Goal: Task Accomplishment & Management: Manage account settings

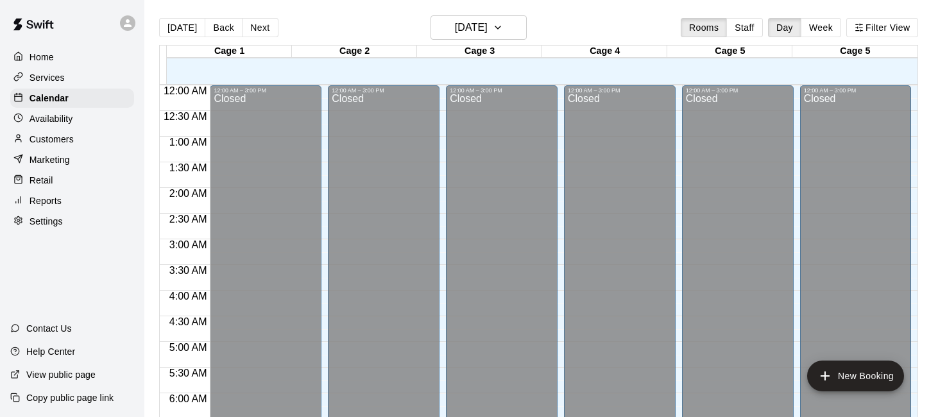
scroll to position [549, 0]
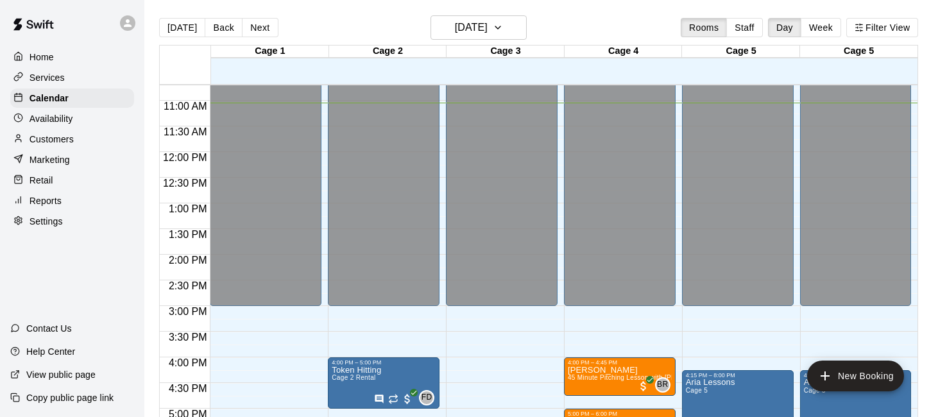
click at [40, 122] on p "Availability" at bounding box center [52, 118] width 44 height 13
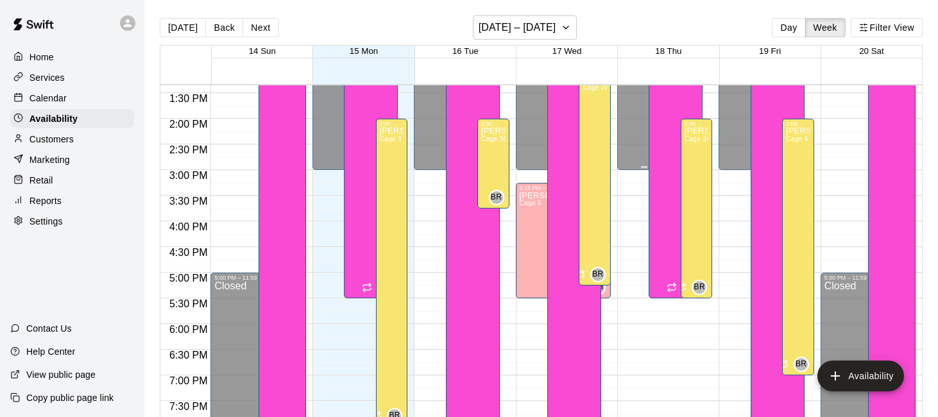
scroll to position [687, 0]
click at [532, 231] on div "[PERSON_NAME] Cage 5" at bounding box center [555, 398] width 70 height 417
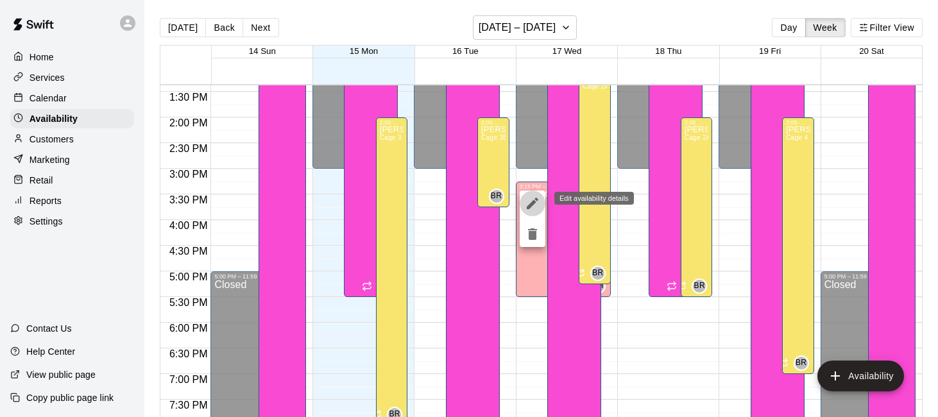
click at [533, 203] on icon "edit" at bounding box center [533, 204] width 12 height 12
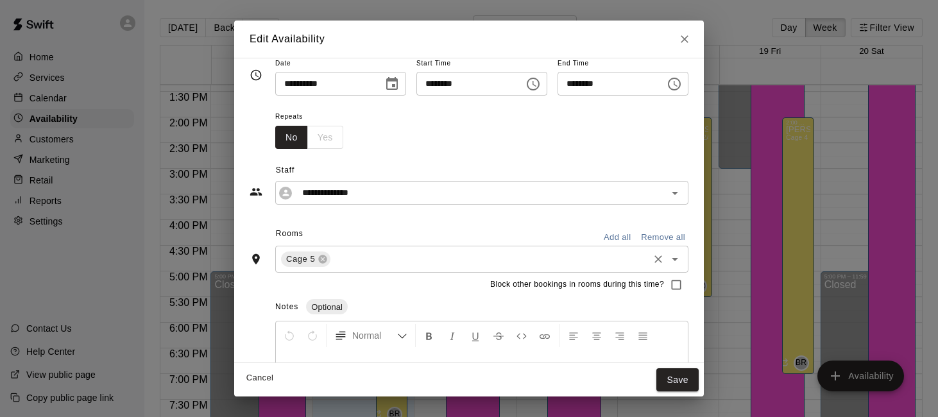
scroll to position [20, 0]
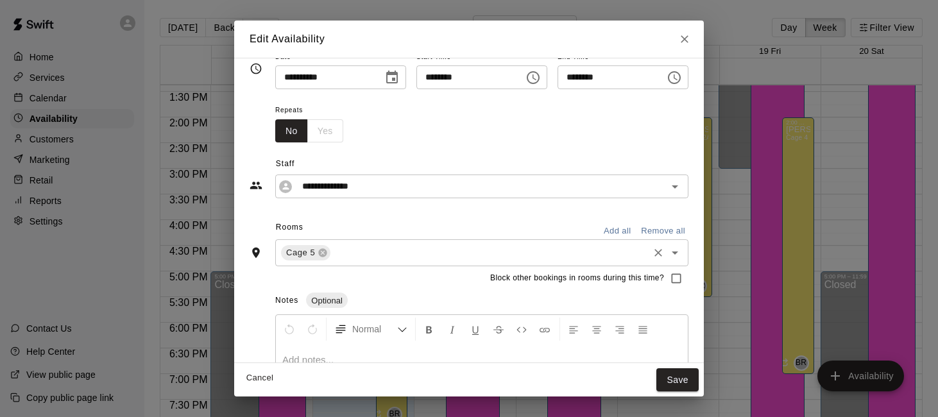
click at [499, 255] on input "text" at bounding box center [489, 253] width 314 height 16
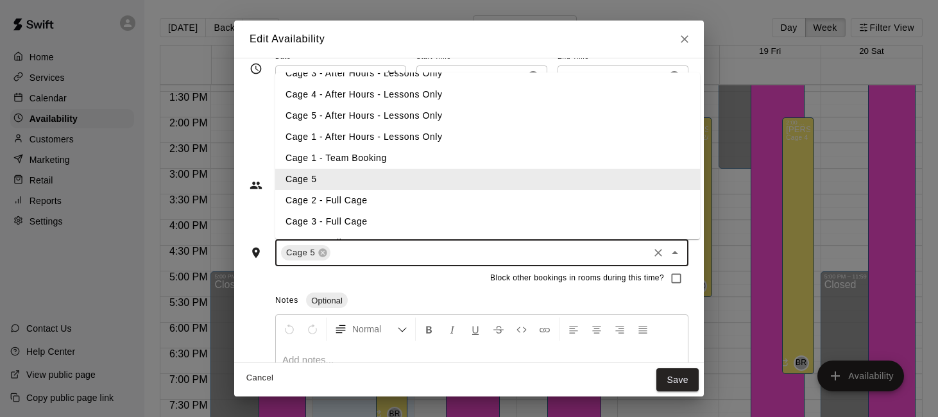
scroll to position [225, 0]
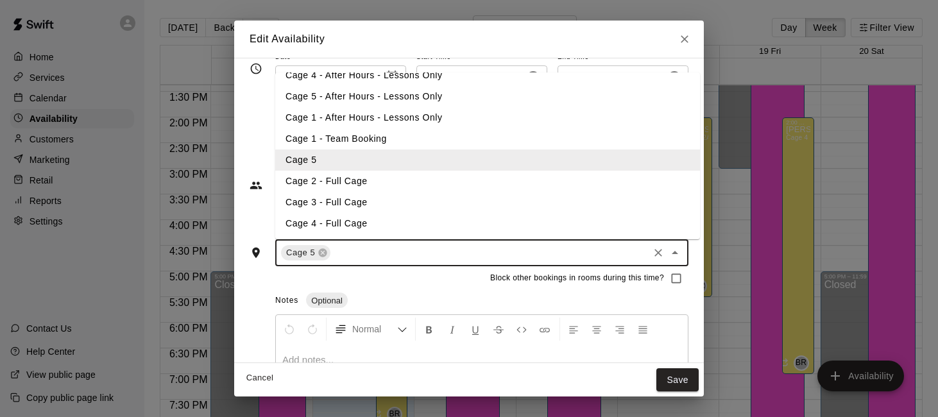
click at [505, 181] on li "Cage 2 - Full Cage" at bounding box center [487, 181] width 425 height 21
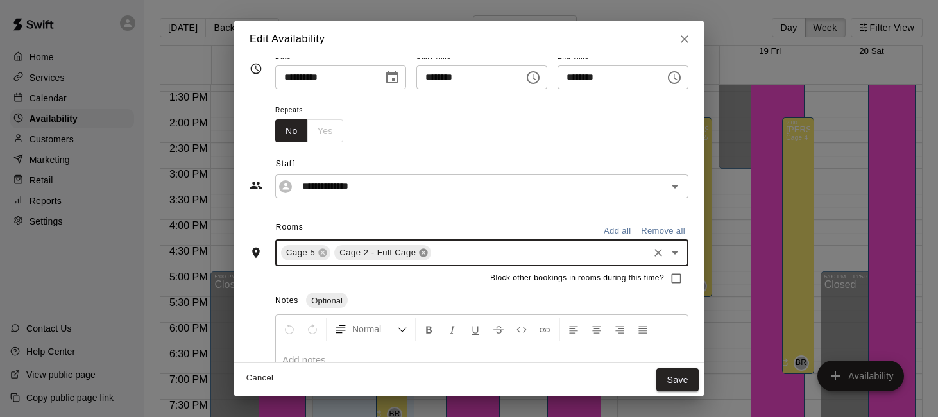
click at [420, 256] on icon at bounding box center [424, 253] width 8 height 8
click at [418, 257] on input "text" at bounding box center [489, 253] width 314 height 16
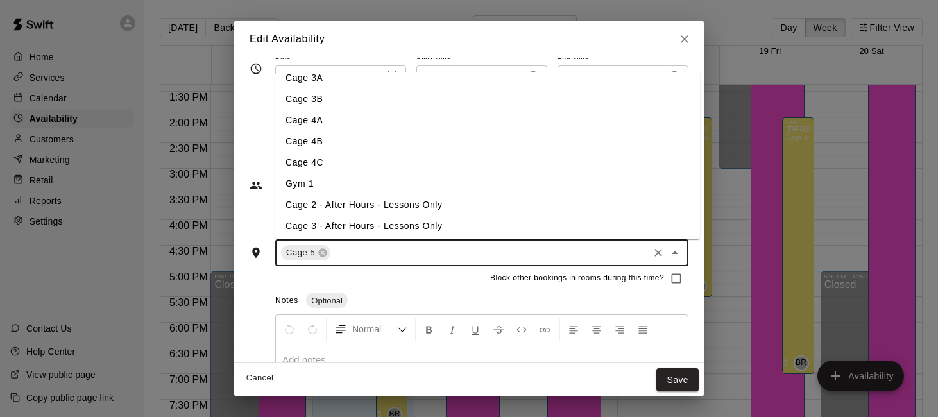
scroll to position [0, 0]
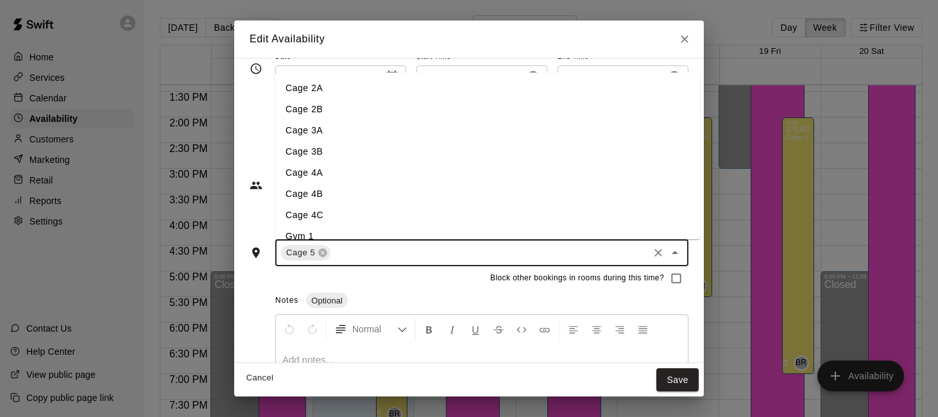
click at [414, 86] on li "Cage 2A" at bounding box center [487, 88] width 425 height 21
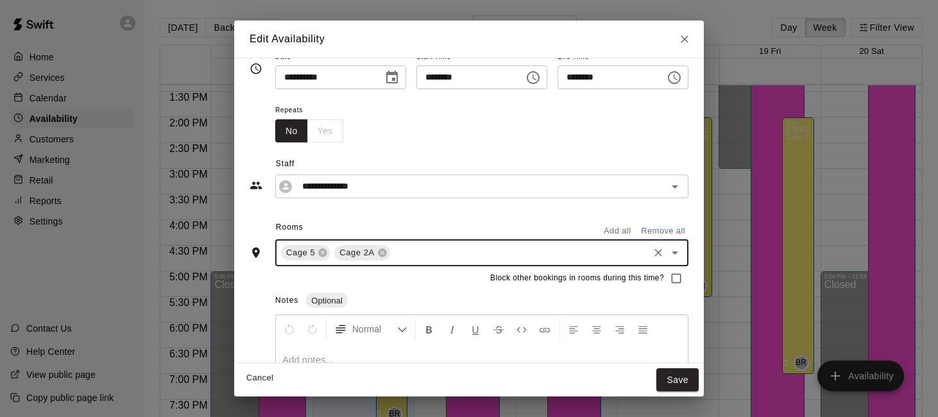
click at [426, 255] on input "text" at bounding box center [519, 253] width 255 height 16
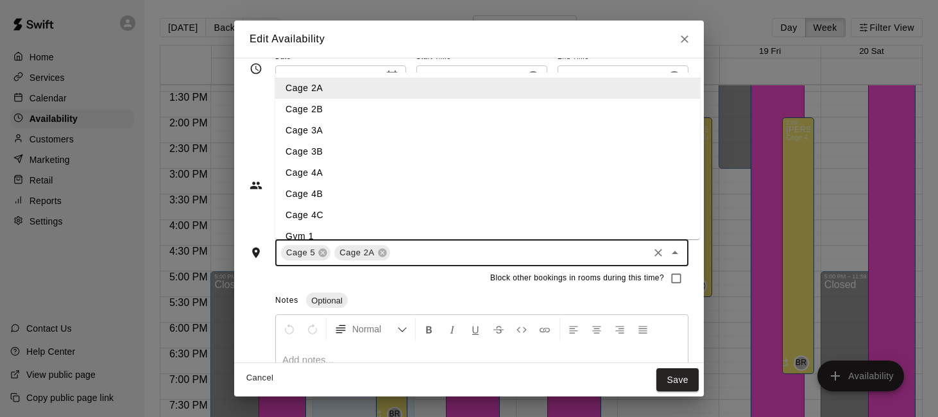
click at [430, 112] on li "Cage 2B" at bounding box center [487, 109] width 425 height 21
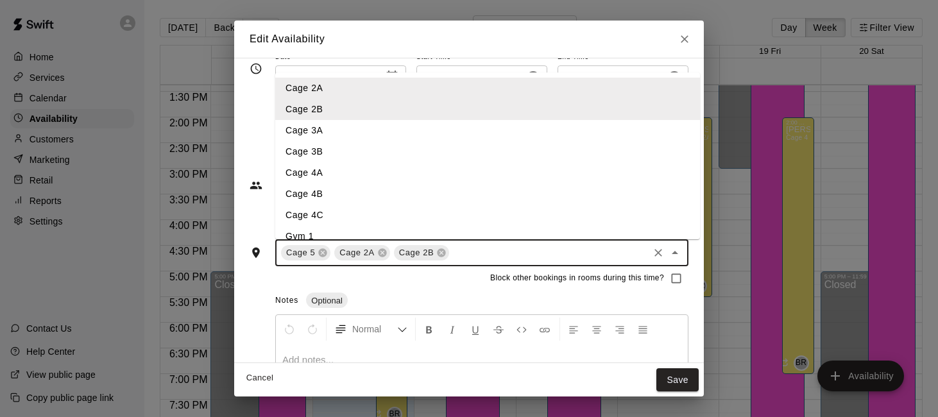
click at [485, 250] on input "text" at bounding box center [549, 253] width 196 height 16
click at [478, 135] on li "Cage 3A" at bounding box center [487, 130] width 425 height 21
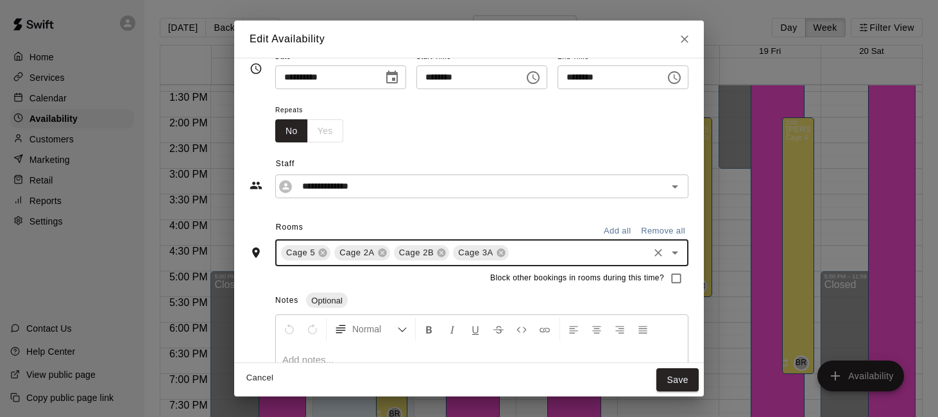
click at [545, 257] on input "text" at bounding box center [579, 253] width 136 height 16
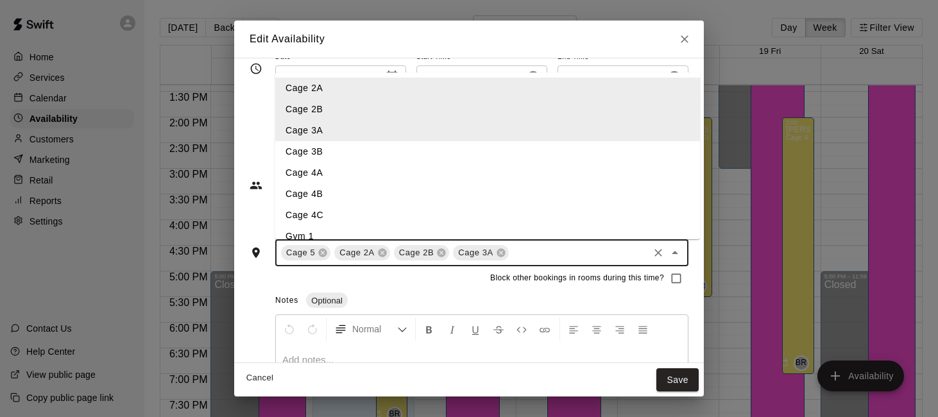
click at [528, 157] on li "Cage 3B" at bounding box center [487, 151] width 425 height 21
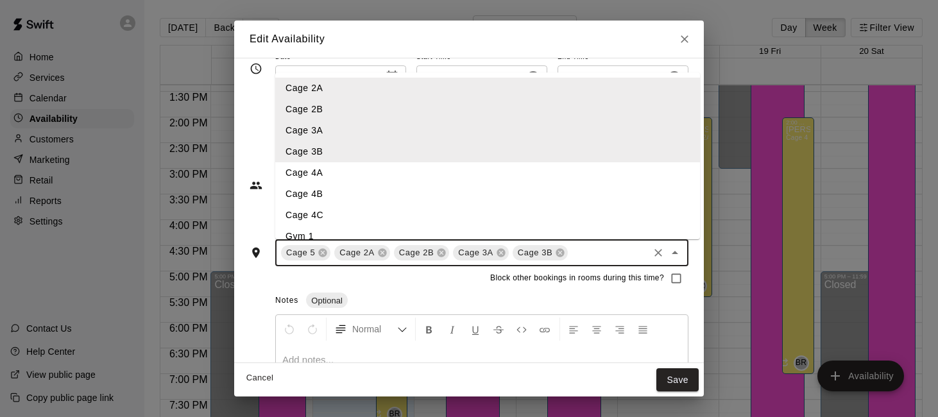
click at [579, 252] on input "text" at bounding box center [608, 253] width 77 height 16
click at [555, 168] on li "Cage 4A" at bounding box center [487, 172] width 425 height 21
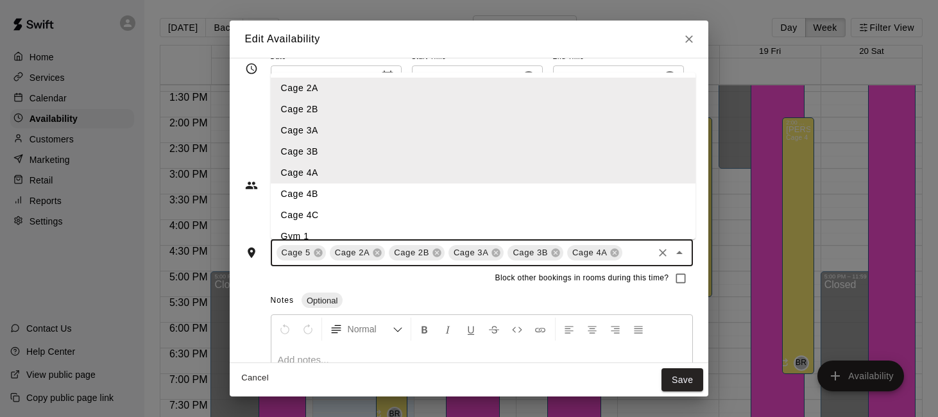
click at [628, 254] on input "text" at bounding box center [637, 253] width 27 height 16
click at [607, 202] on li "Cage 4B" at bounding box center [483, 194] width 425 height 21
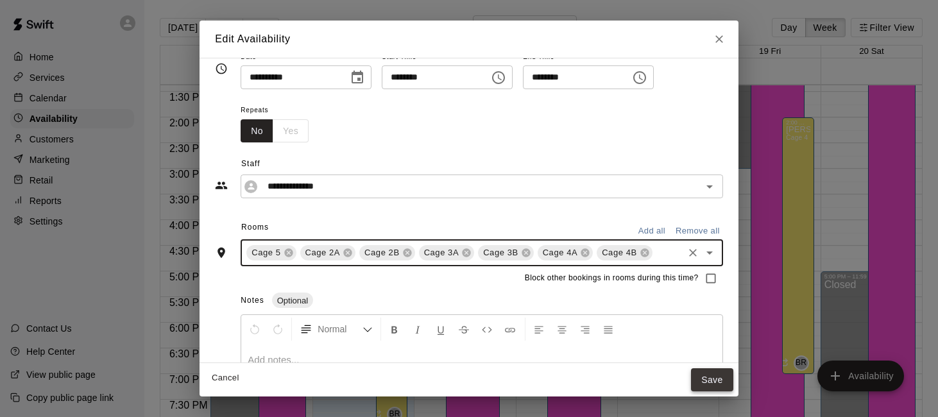
click at [718, 383] on button "Save" at bounding box center [712, 380] width 42 height 24
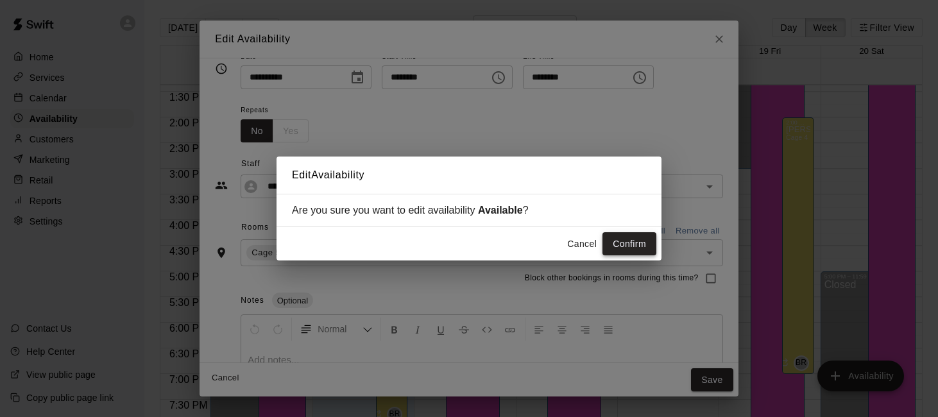
click at [644, 245] on button "Confirm" at bounding box center [630, 244] width 54 height 24
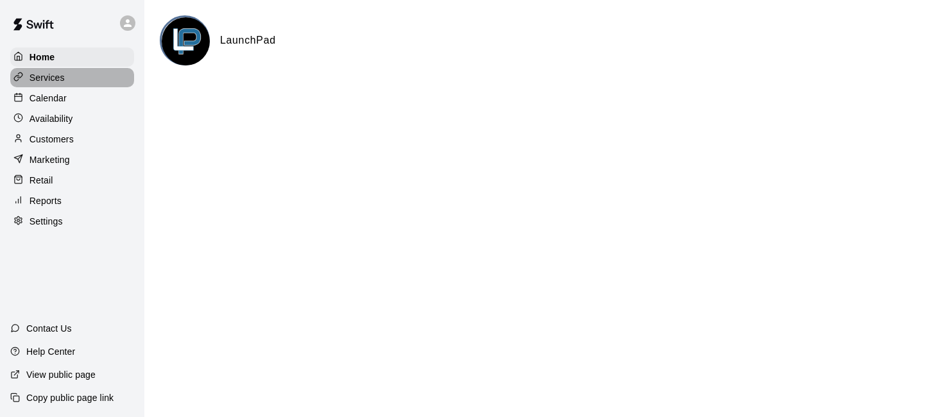
click at [89, 74] on div "Services" at bounding box center [72, 77] width 124 height 19
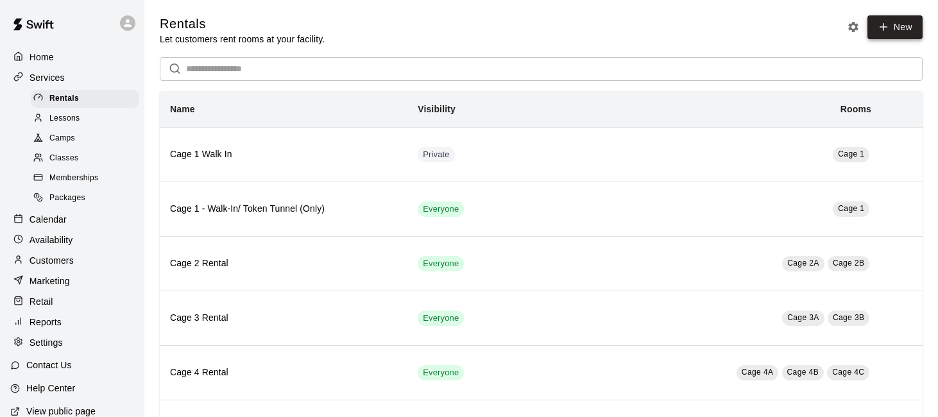
click at [891, 30] on link "New" at bounding box center [895, 27] width 55 height 24
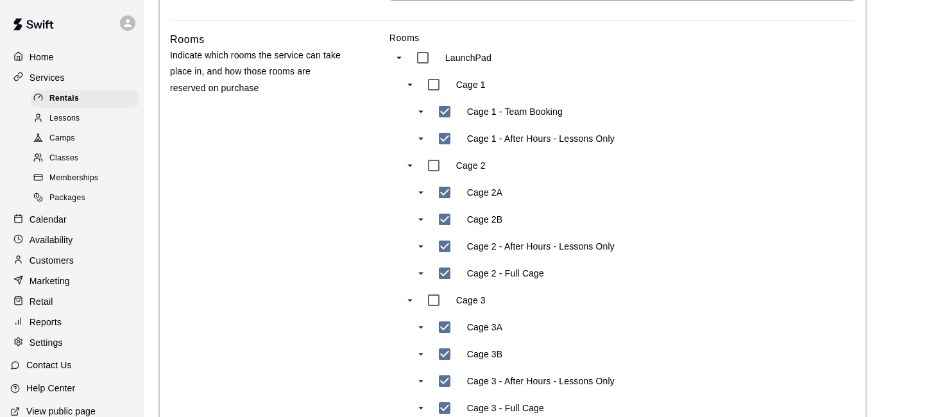
scroll to position [520, 0]
type input "**********"
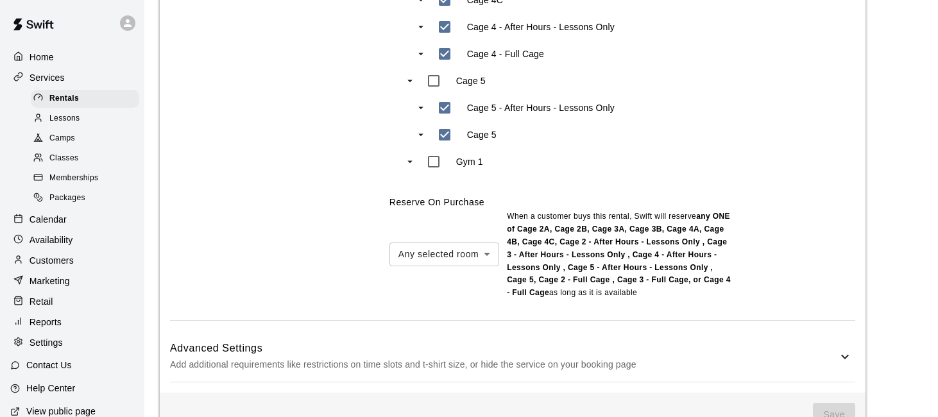
scroll to position [1071, 0]
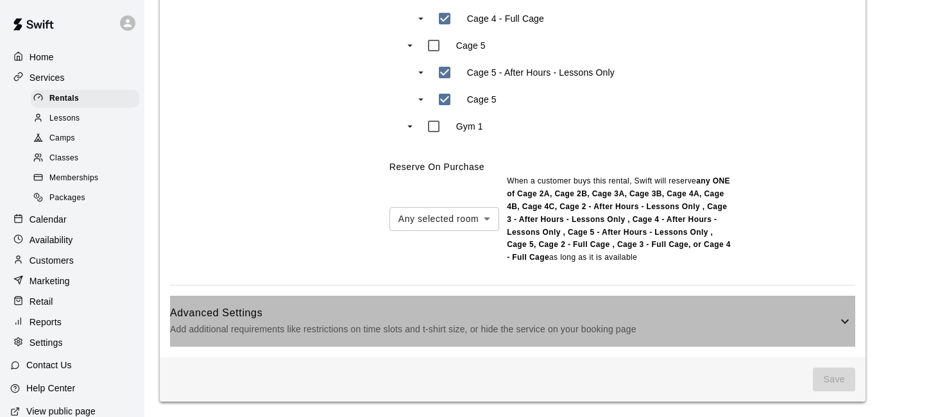
click at [502, 338] on div "Advanced Settings Add additional requirements like restrictions on time slots a…" at bounding box center [512, 321] width 685 height 51
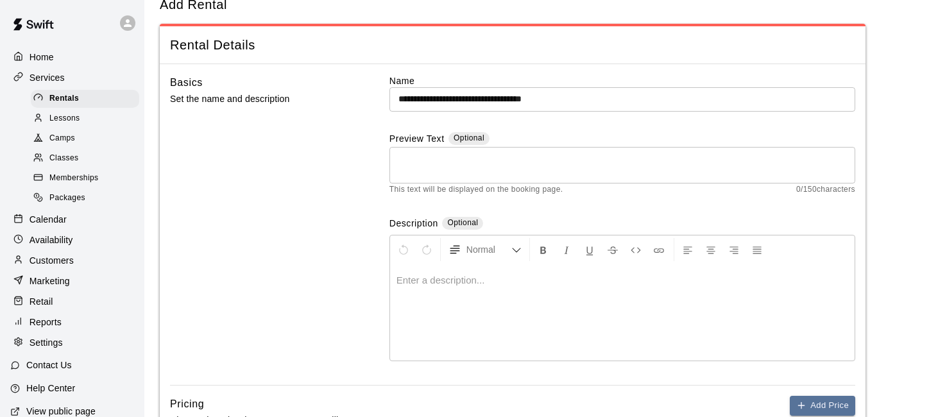
scroll to position [0, 0]
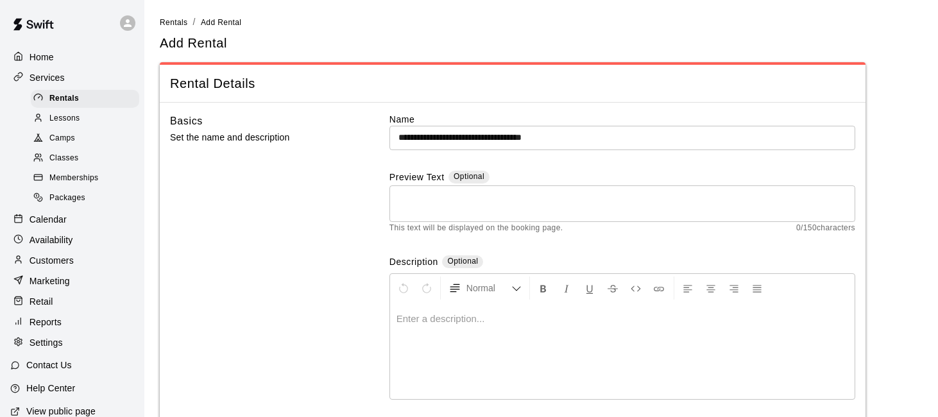
click at [659, 338] on div at bounding box center [622, 351] width 465 height 96
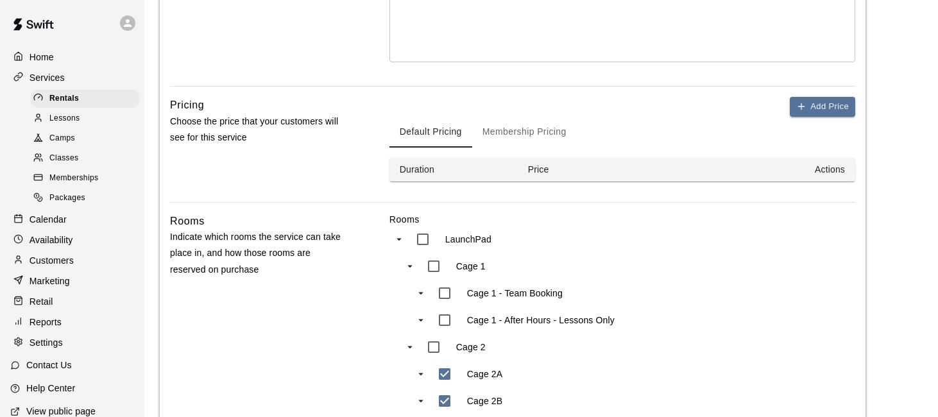
scroll to position [340, 0]
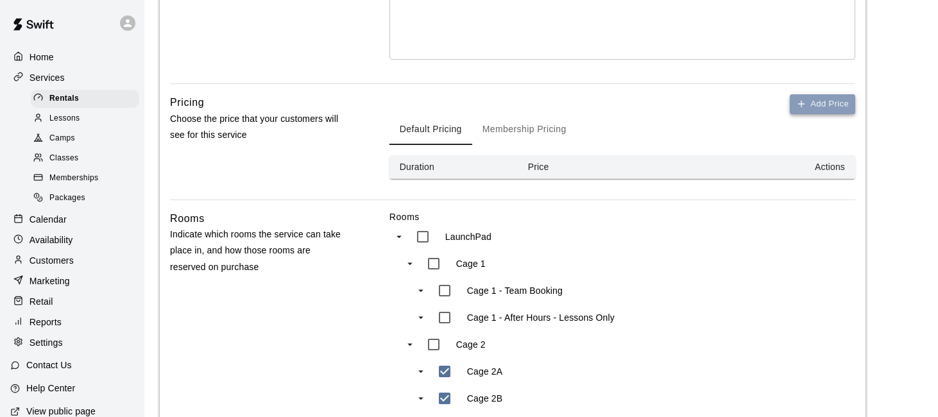
click at [824, 105] on button "Add Price" at bounding box center [822, 104] width 65 height 20
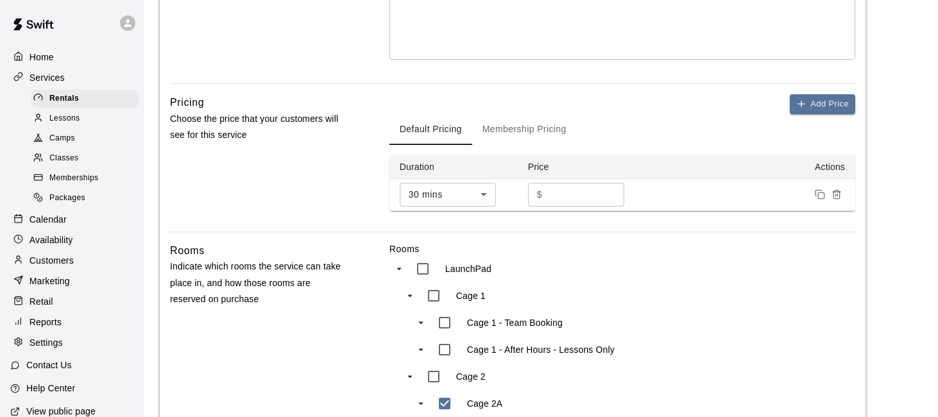
click at [574, 198] on input "*" at bounding box center [585, 195] width 77 height 24
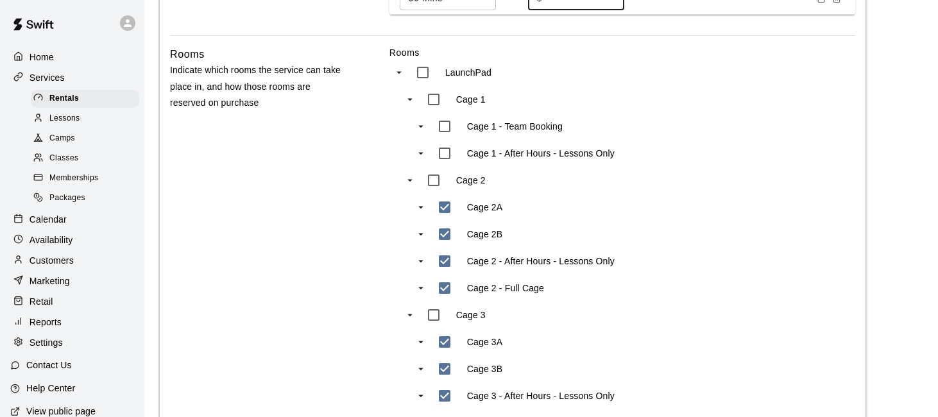
scroll to position [540, 0]
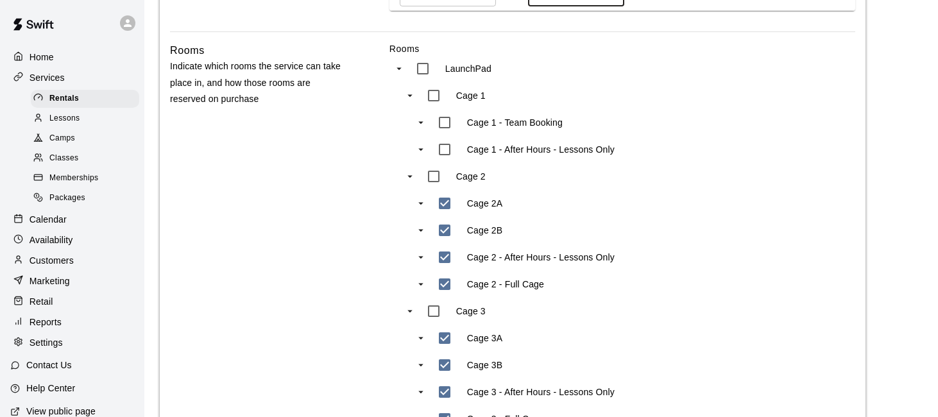
type input "**"
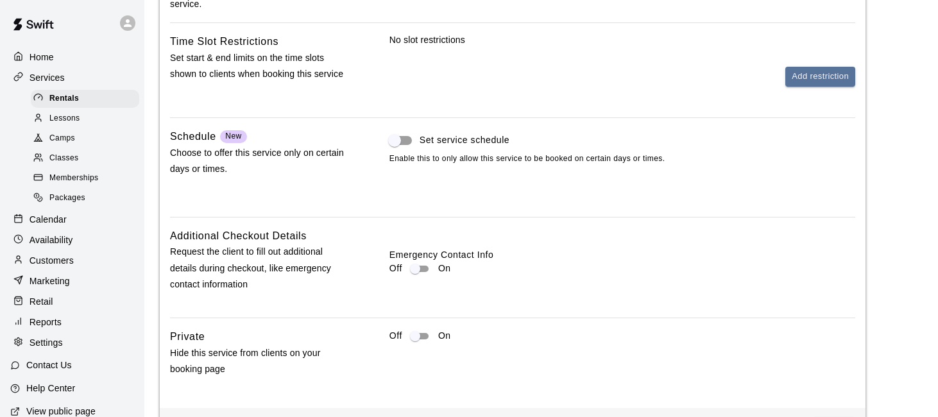
scroll to position [1615, 0]
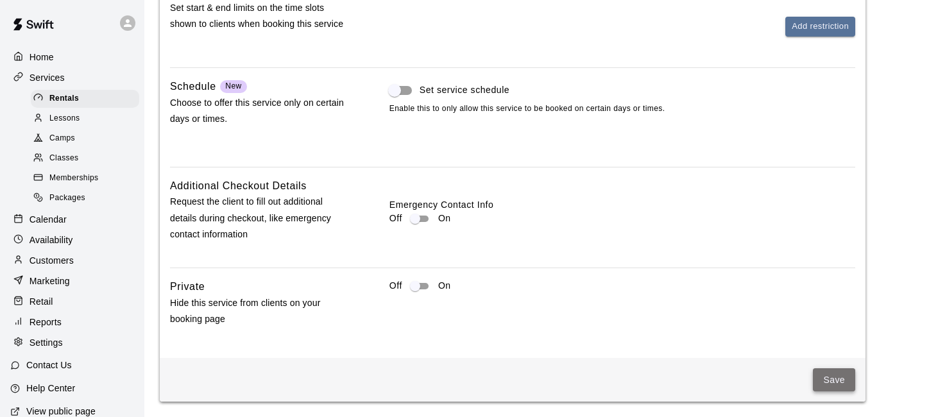
click at [829, 373] on button "Save" at bounding box center [834, 380] width 42 height 24
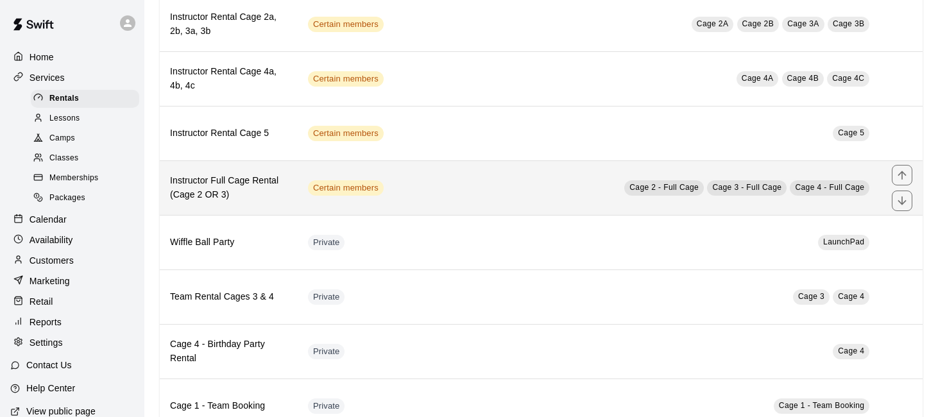
scroll to position [504, 0]
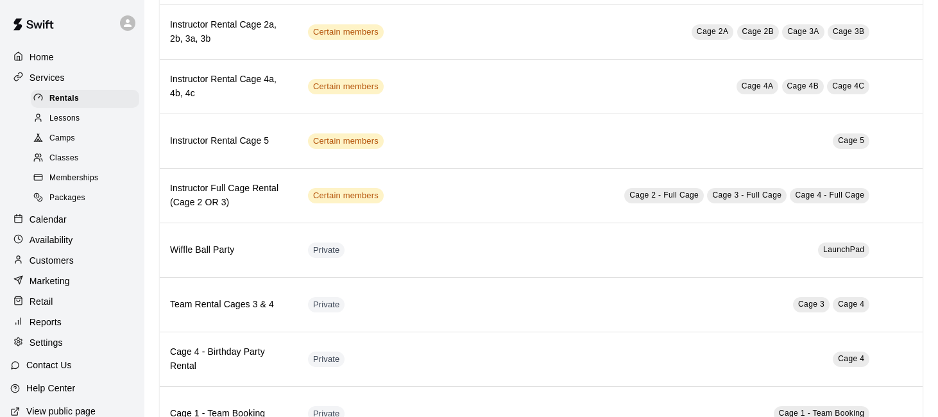
click at [107, 121] on div "Lessons" at bounding box center [85, 119] width 108 height 18
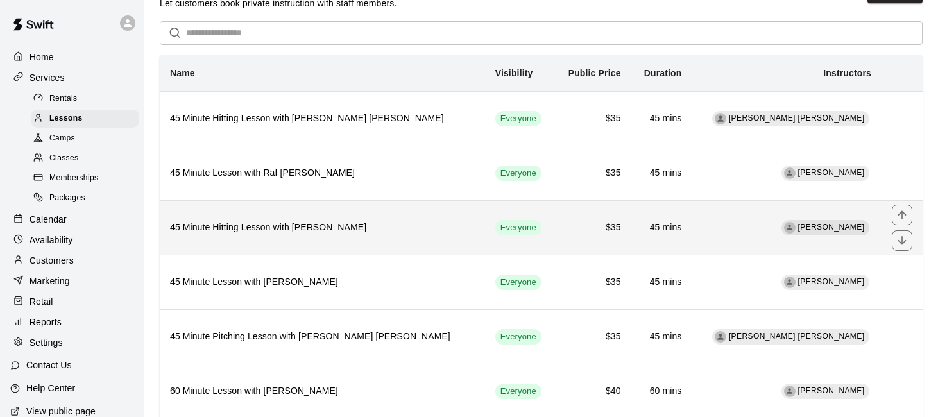
scroll to position [39, 0]
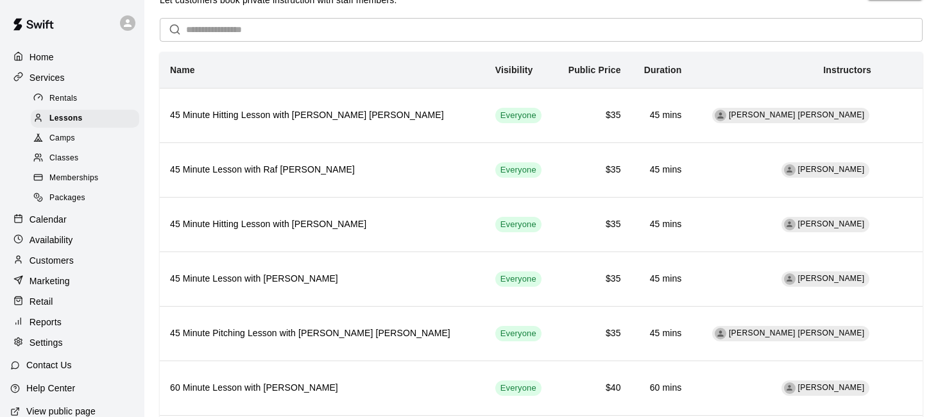
click at [114, 98] on div "Rentals" at bounding box center [85, 99] width 108 height 18
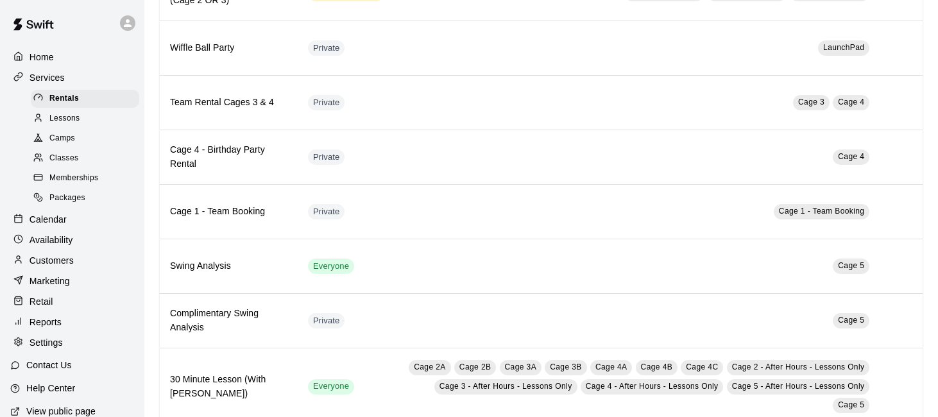
scroll to position [741, 0]
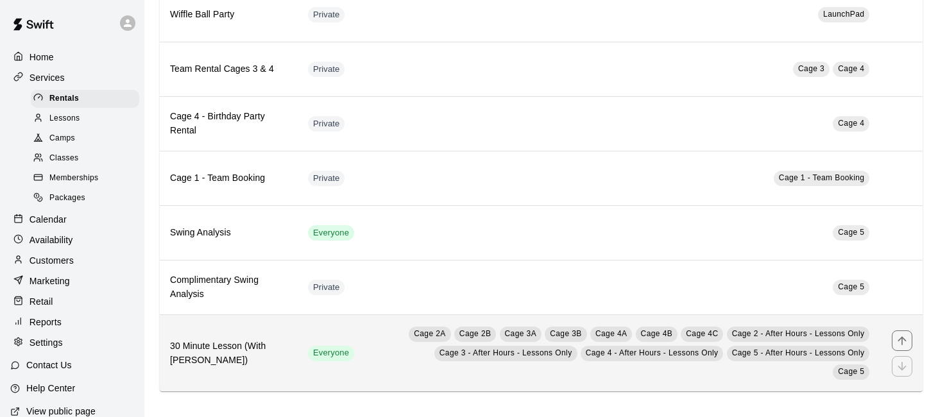
click at [394, 350] on td "Cage 2A Cage 2B Cage 3A Cage 3B Cage 4A Cage 4B Cage 4C Cage 2 - After Hours - …" at bounding box center [638, 352] width 488 height 77
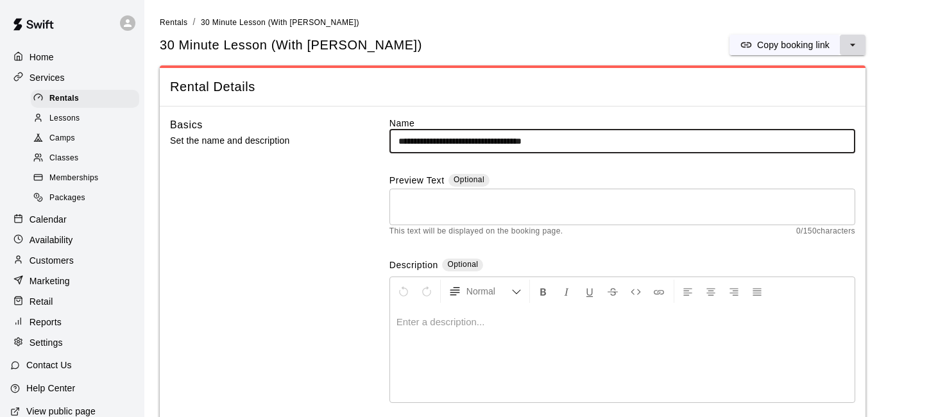
click at [865, 44] on button "select merge strategy" at bounding box center [853, 45] width 26 height 21
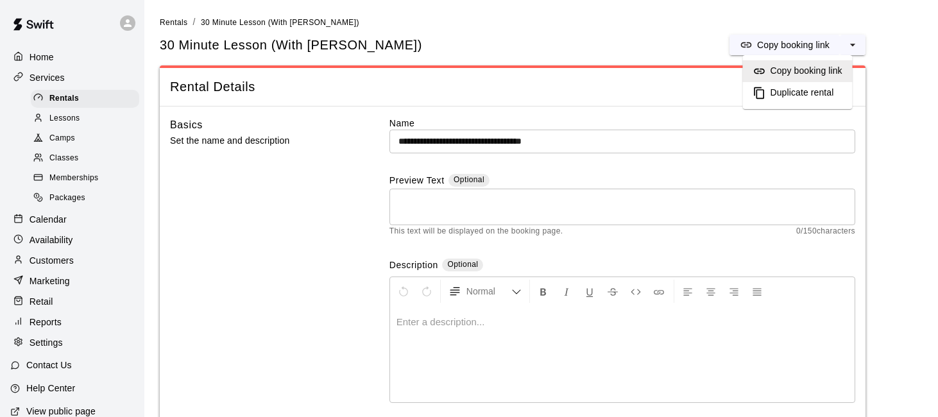
click at [648, 90] on span "Rental Details" at bounding box center [512, 86] width 685 height 17
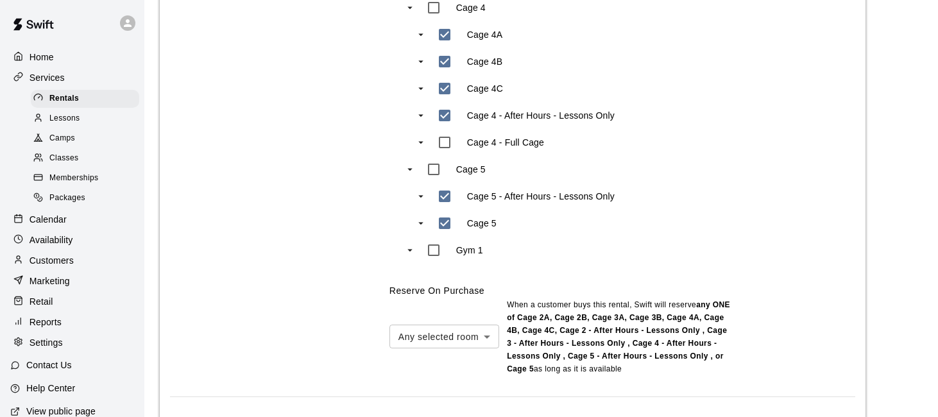
scroll to position [1093, 0]
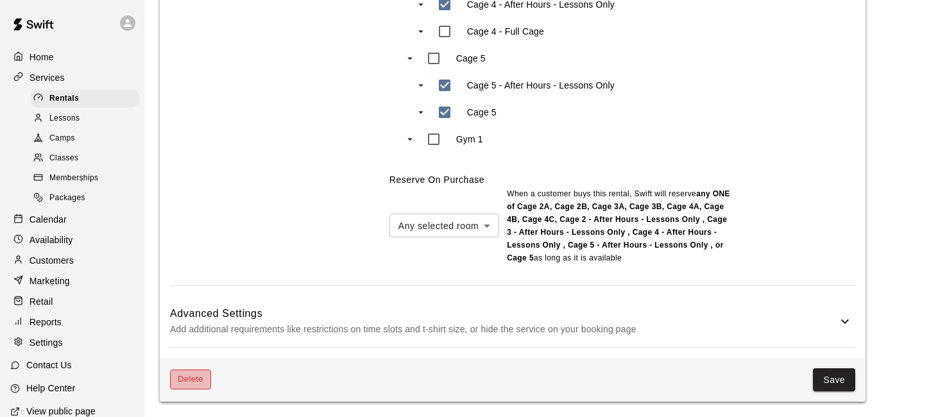
click at [194, 375] on button "Delete" at bounding box center [190, 380] width 41 height 20
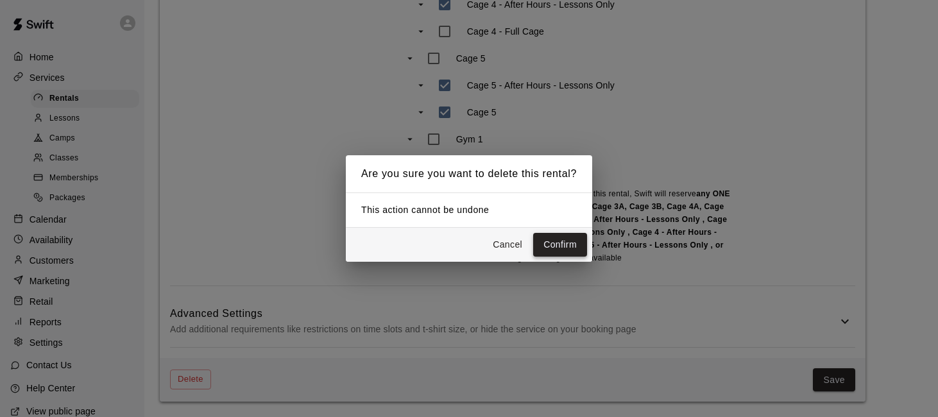
click at [567, 238] on button "Confirm" at bounding box center [560, 245] width 54 height 24
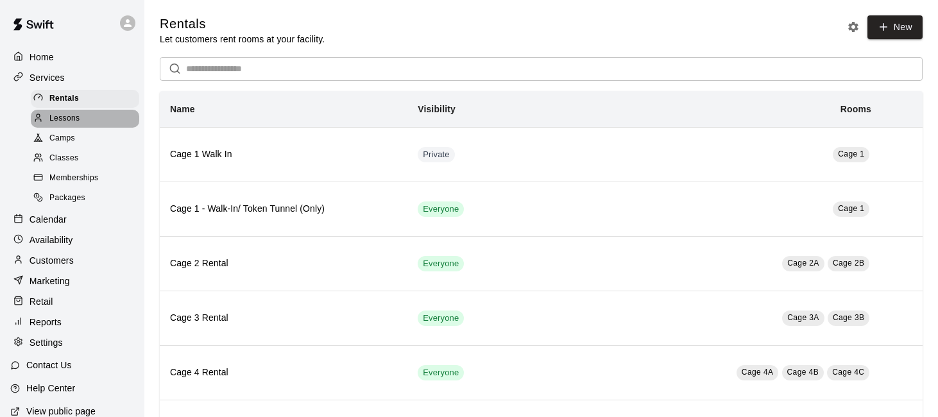
click at [100, 115] on div "Lessons" at bounding box center [85, 119] width 108 height 18
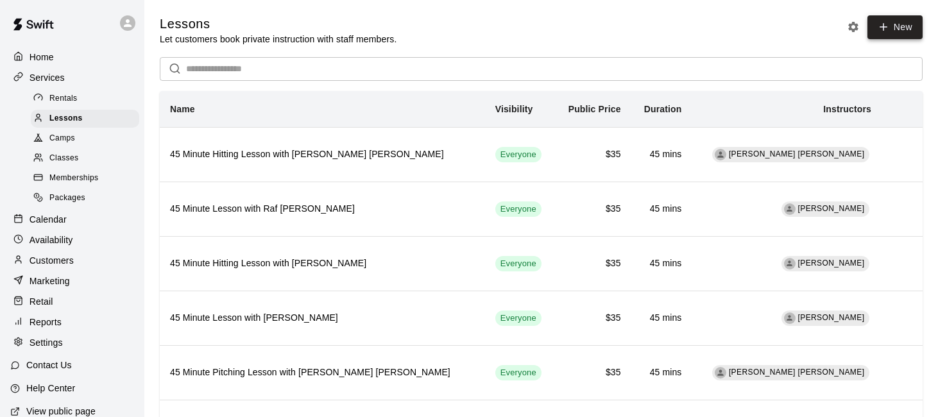
click at [876, 31] on link "New" at bounding box center [895, 27] width 55 height 24
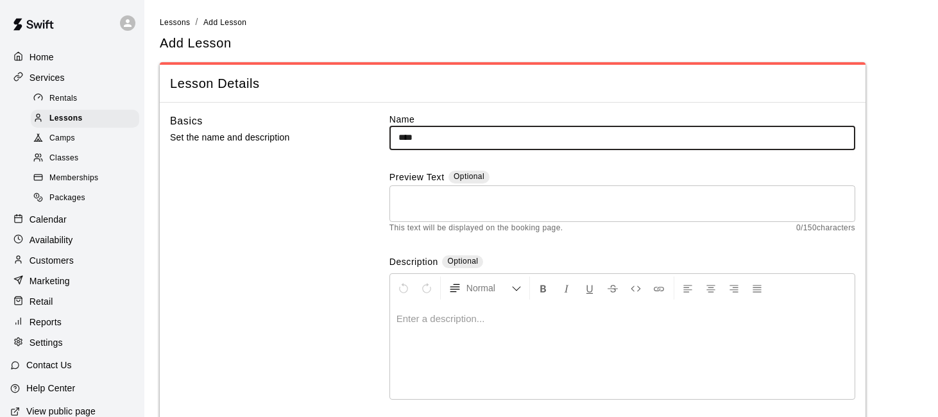
type input "**********"
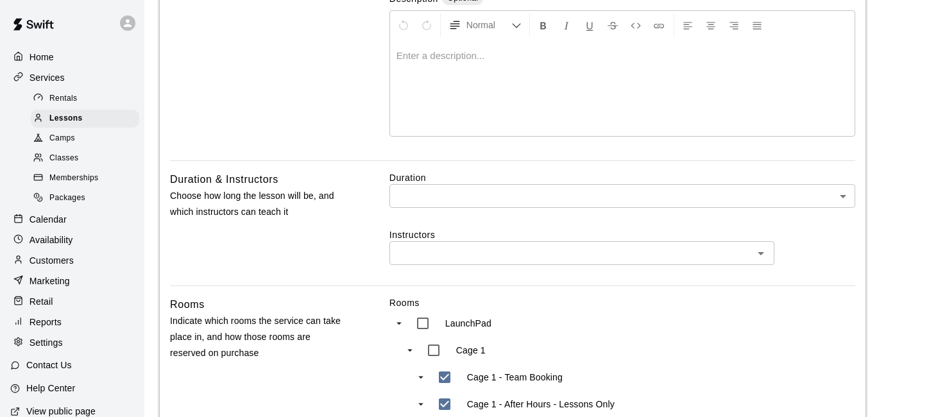
scroll to position [293, 0]
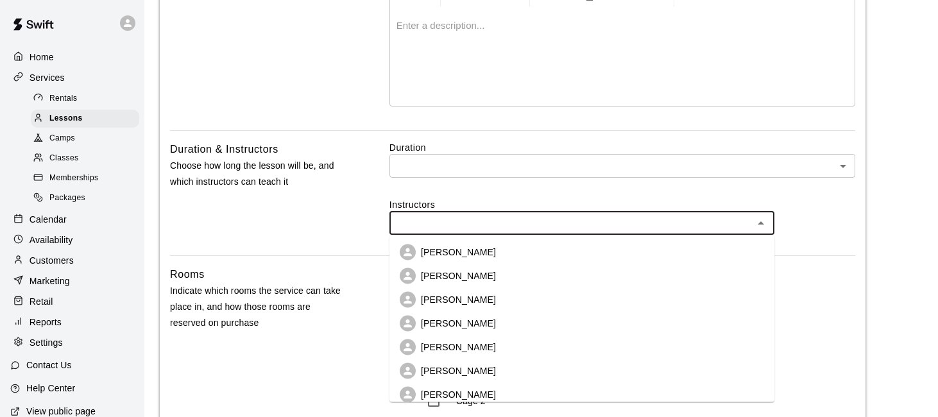
click at [516, 230] on input "text" at bounding box center [571, 223] width 356 height 16
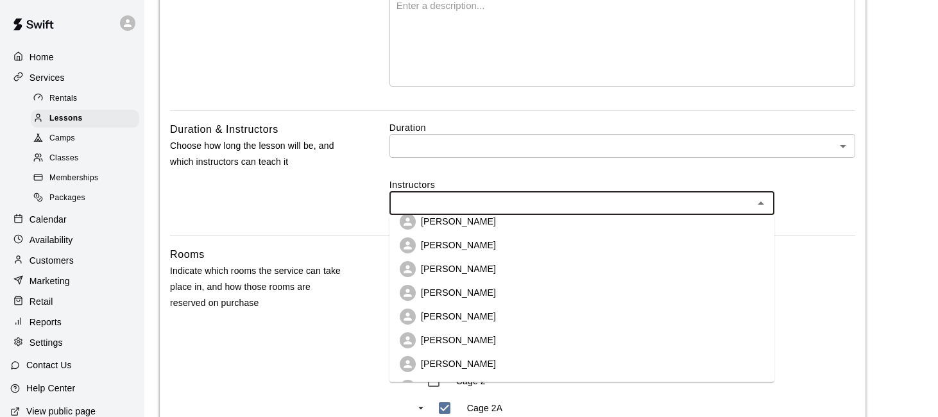
scroll to position [0, 0]
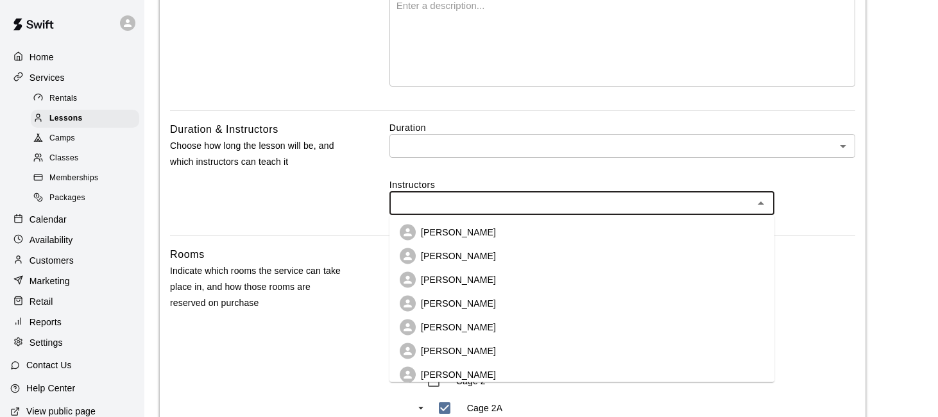
click at [501, 280] on li "[PERSON_NAME]" at bounding box center [582, 280] width 385 height 24
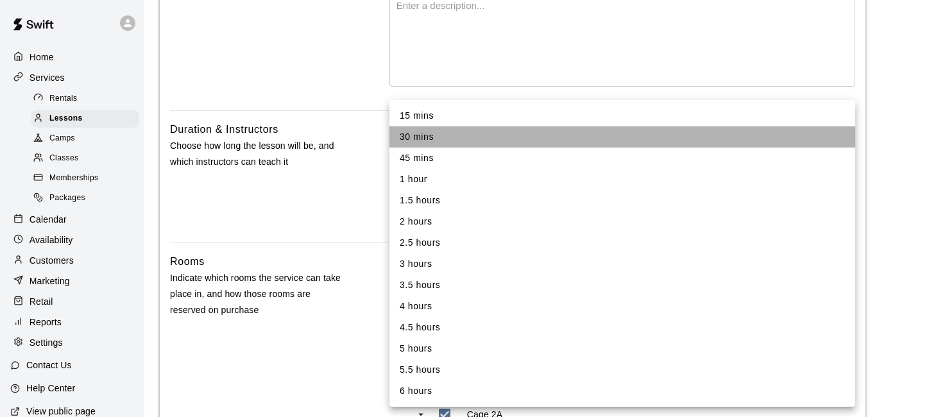
click at [535, 135] on li "30 mins" at bounding box center [623, 136] width 466 height 21
type input "**"
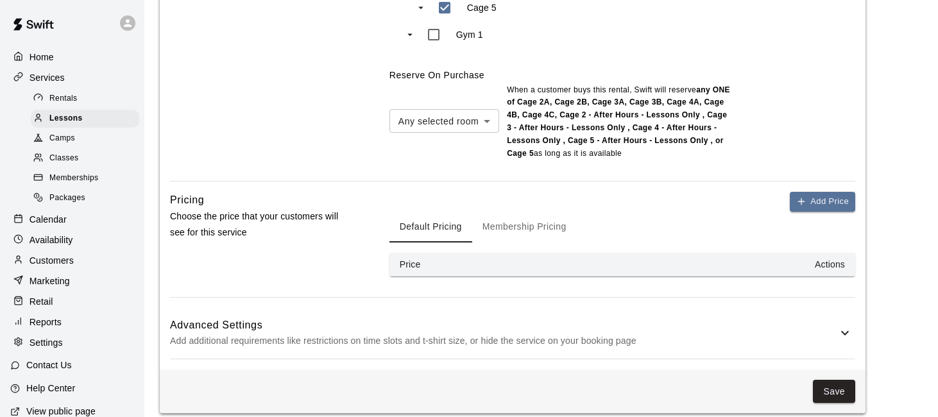
scroll to position [1190, 0]
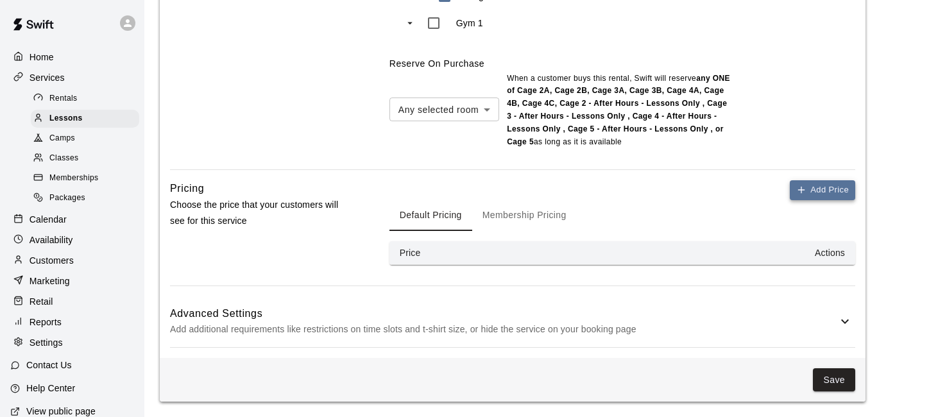
click at [800, 194] on icon "button" at bounding box center [801, 190] width 10 height 10
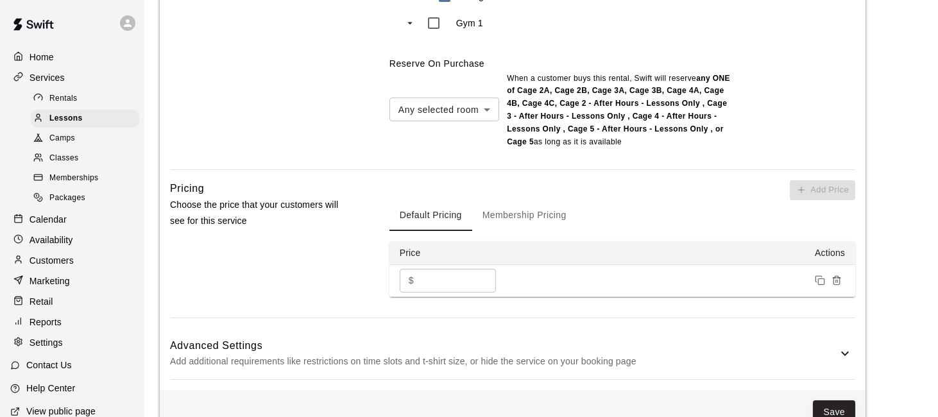
click at [445, 274] on input "*" at bounding box center [457, 281] width 77 height 24
type input "**"
click at [642, 221] on div "Default Pricing Membership Pricing" at bounding box center [623, 215] width 466 height 31
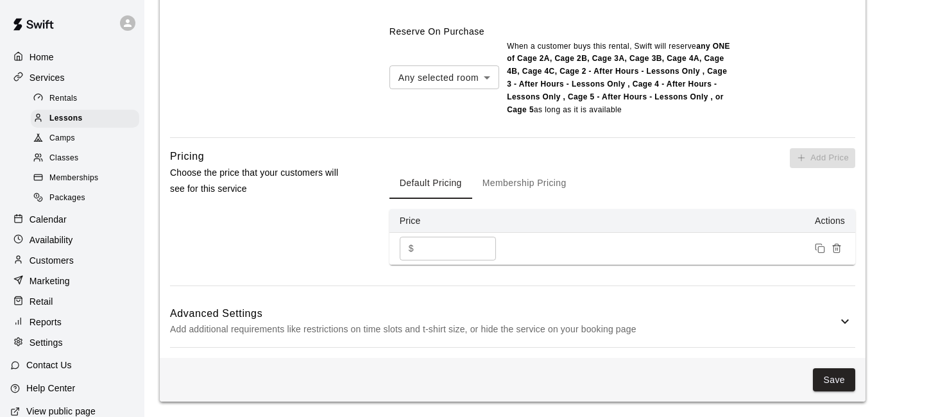
click at [660, 309] on h6 "Advanced Settings" at bounding box center [503, 313] width 667 height 17
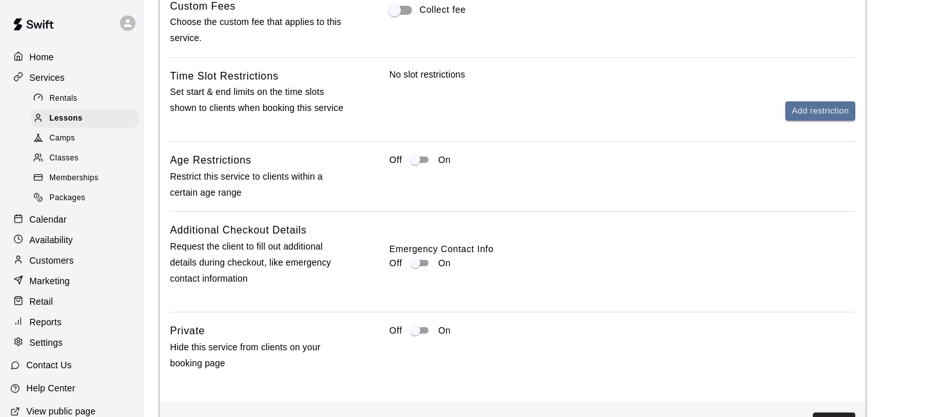
scroll to position [1707, 0]
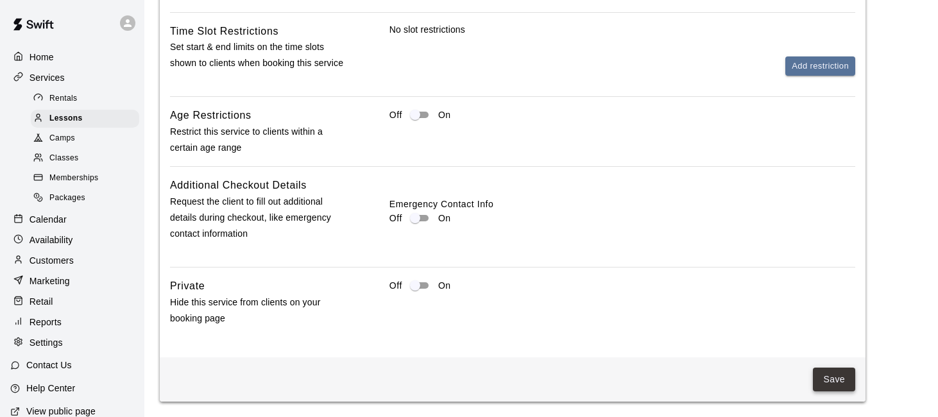
click at [829, 376] on button "Save" at bounding box center [834, 380] width 42 height 24
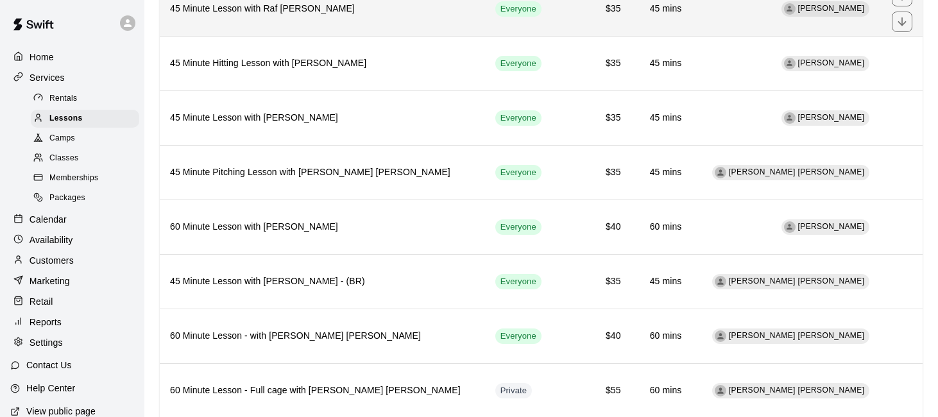
scroll to position [347, 0]
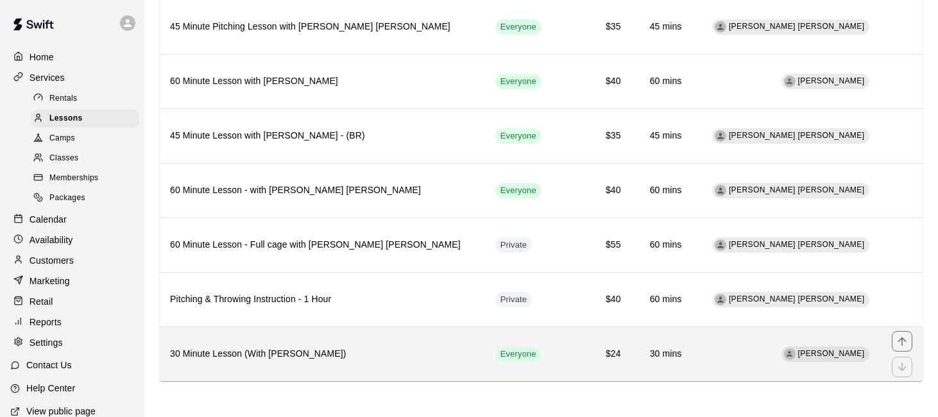
click at [368, 352] on h6 "30 Minute Lesson (With Patrick Hodges)" at bounding box center [322, 354] width 305 height 14
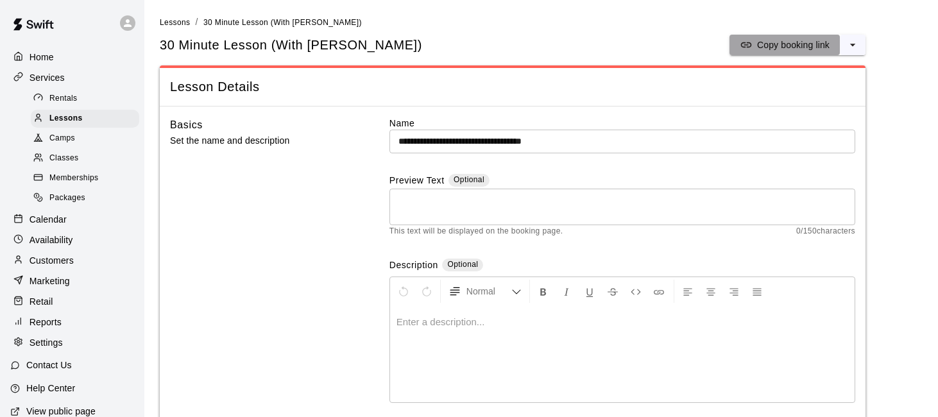
click at [808, 47] on p "Copy booking link" at bounding box center [793, 45] width 73 height 13
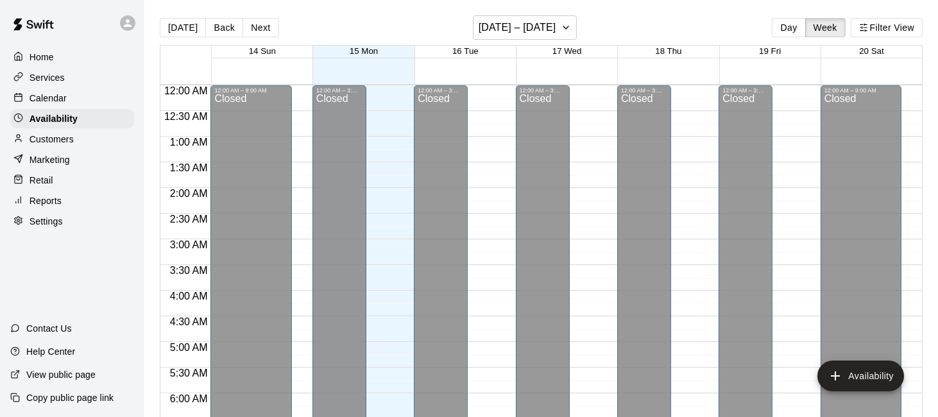
scroll to position [687, 0]
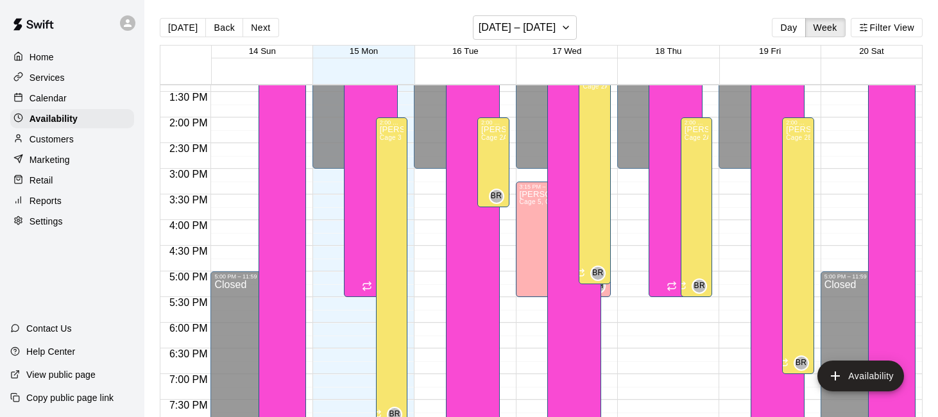
click at [64, 99] on p "Calendar" at bounding box center [48, 98] width 37 height 13
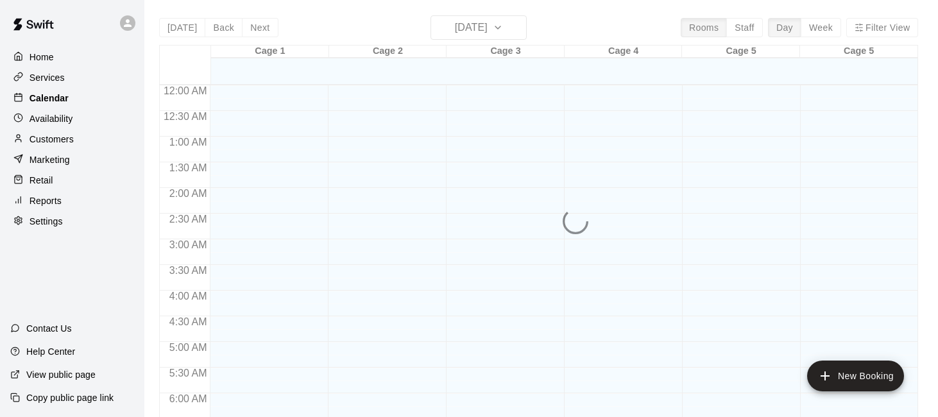
scroll to position [604, 0]
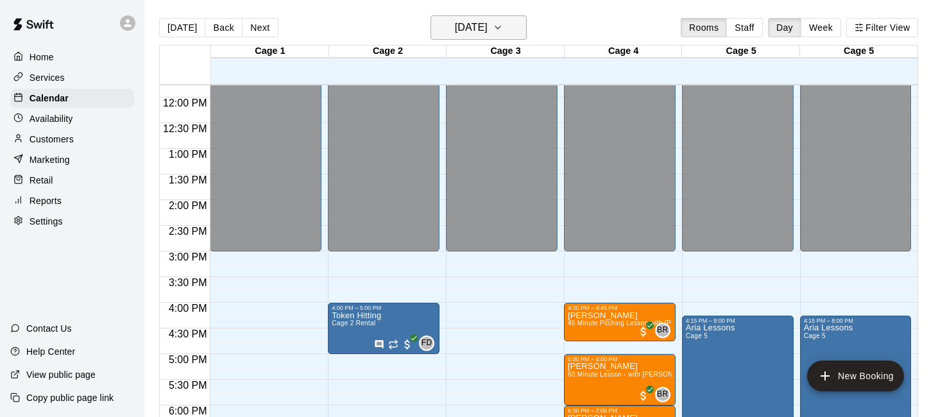
click at [503, 24] on icon "button" at bounding box center [498, 27] width 10 height 15
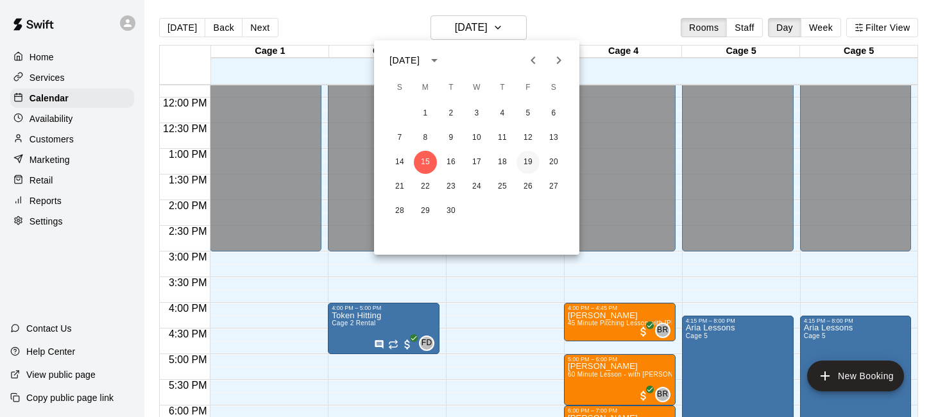
click at [530, 163] on button "19" at bounding box center [528, 162] width 23 height 23
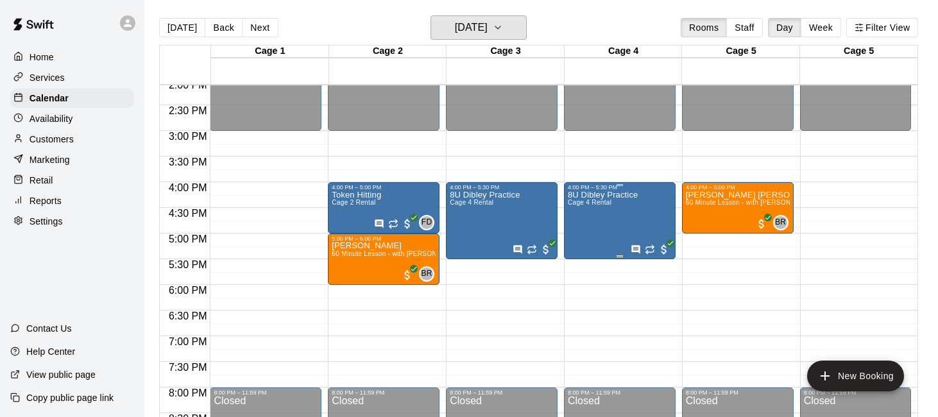
scroll to position [761, 0]
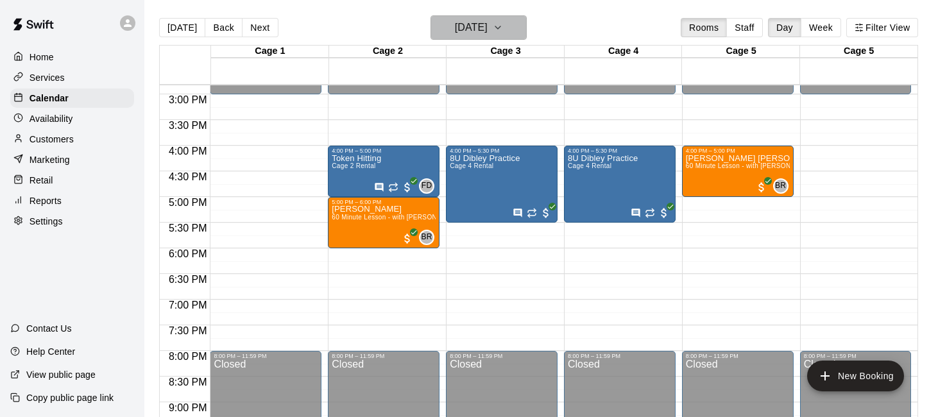
click at [503, 24] on button "Friday Sep 19" at bounding box center [479, 27] width 96 height 24
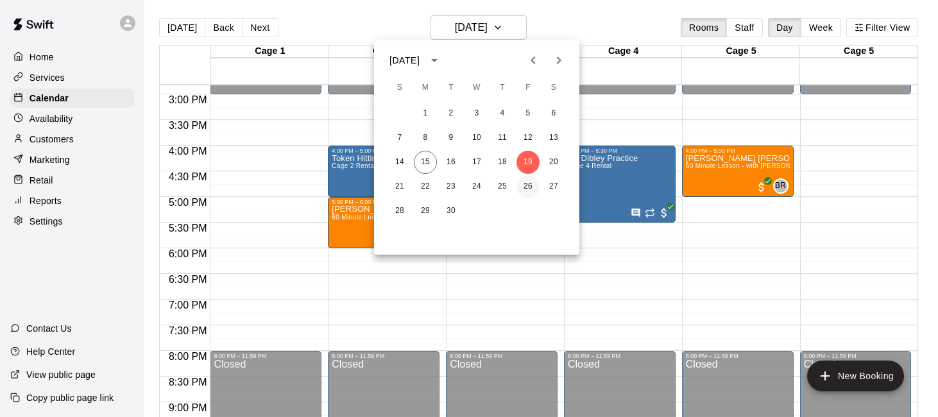
click at [527, 184] on button "26" at bounding box center [528, 186] width 23 height 23
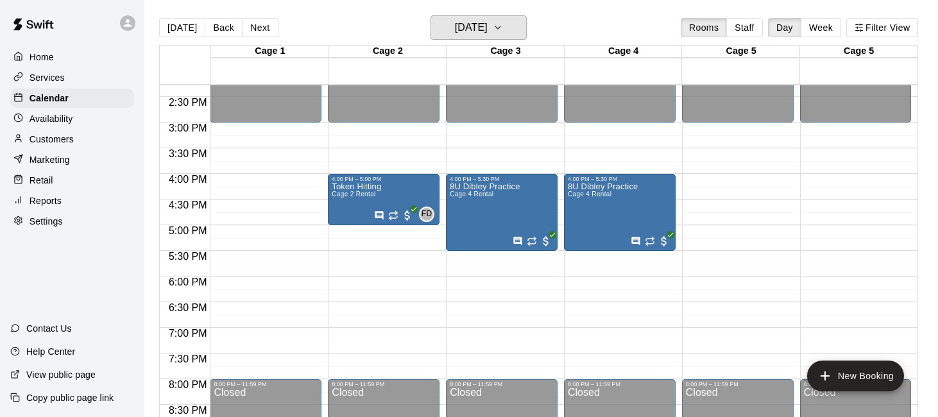
scroll to position [730, 0]
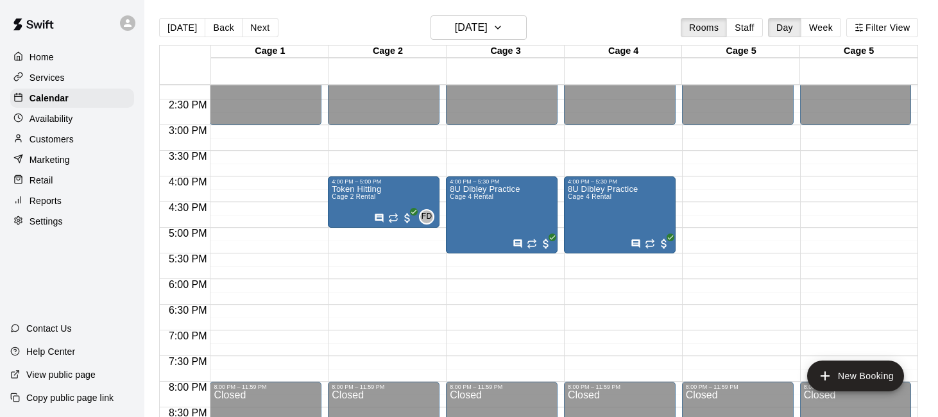
click at [67, 138] on p "Customers" at bounding box center [52, 139] width 44 height 13
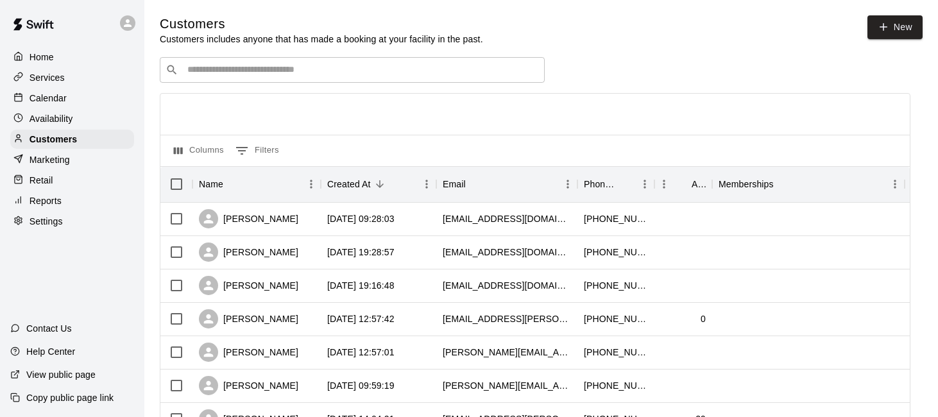
click at [83, 101] on div "Calendar" at bounding box center [72, 98] width 124 height 19
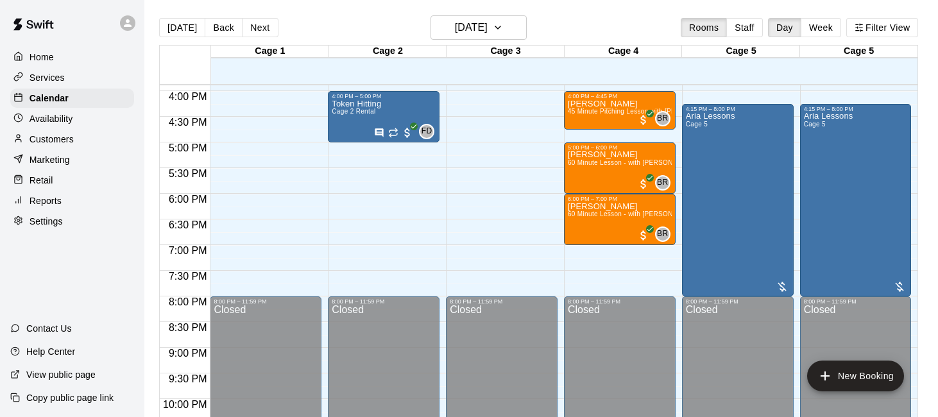
scroll to position [814, 0]
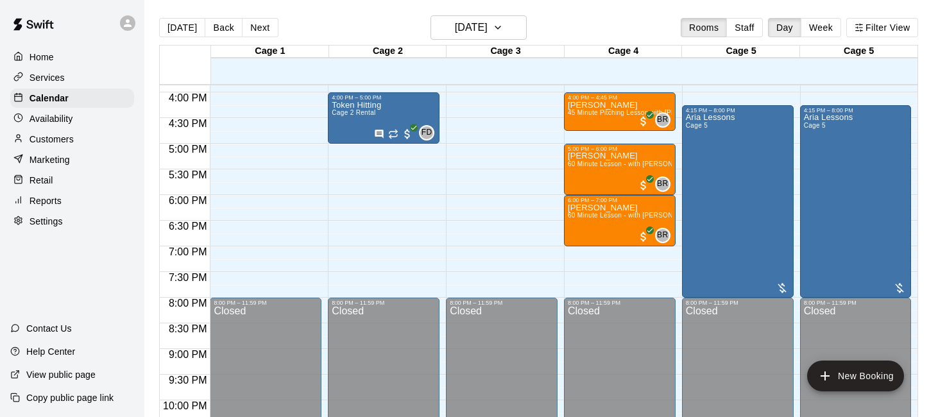
click at [82, 139] on div "Customers" at bounding box center [72, 139] width 124 height 19
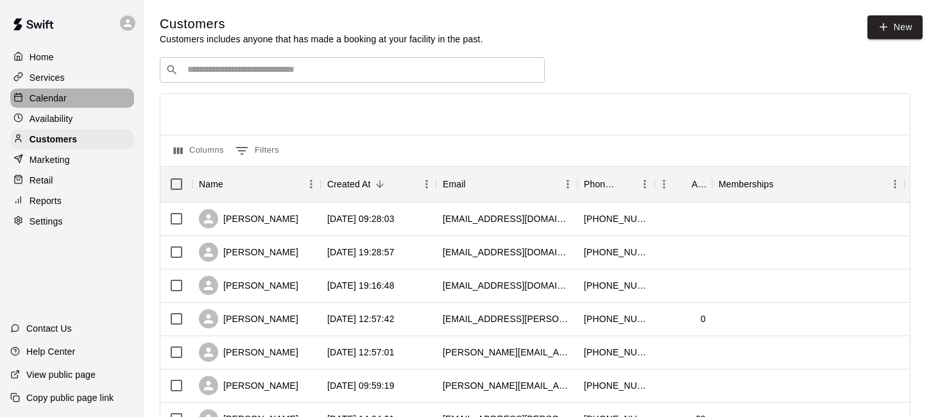
click at [87, 102] on div "Calendar" at bounding box center [72, 98] width 124 height 19
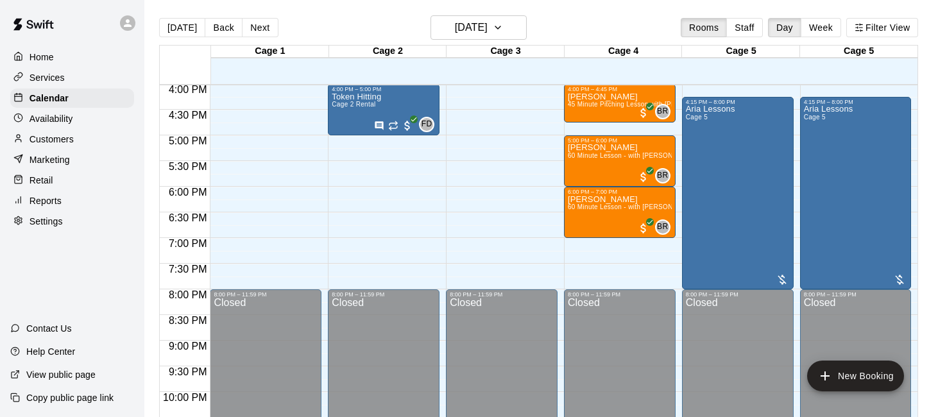
scroll to position [818, 0]
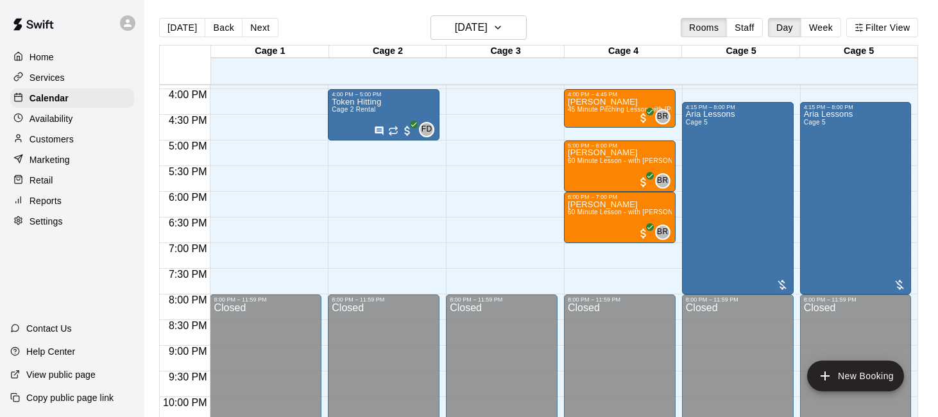
click at [82, 123] on div "Availability" at bounding box center [72, 118] width 124 height 19
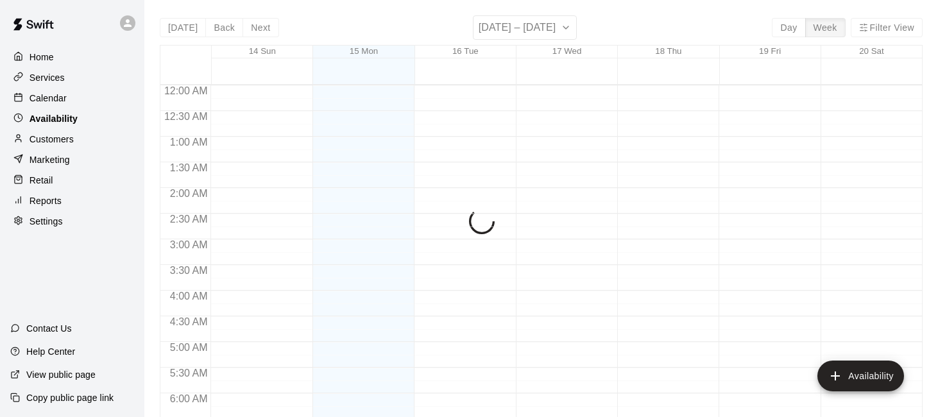
scroll to position [612, 0]
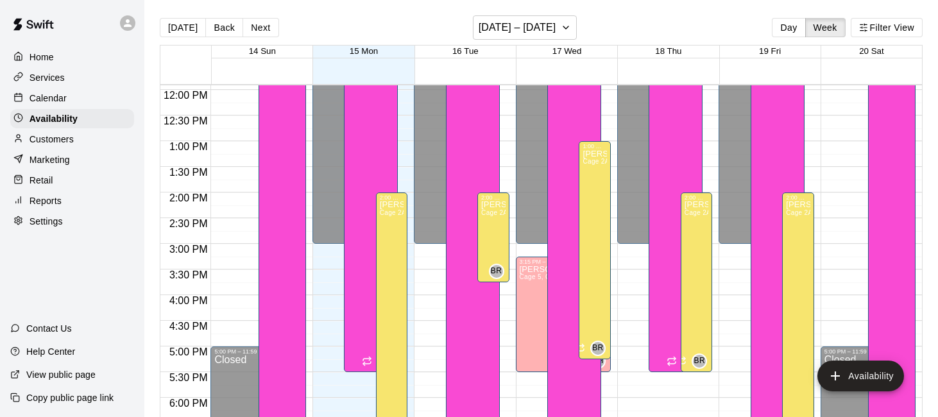
click at [80, 133] on div "Customers" at bounding box center [72, 139] width 124 height 19
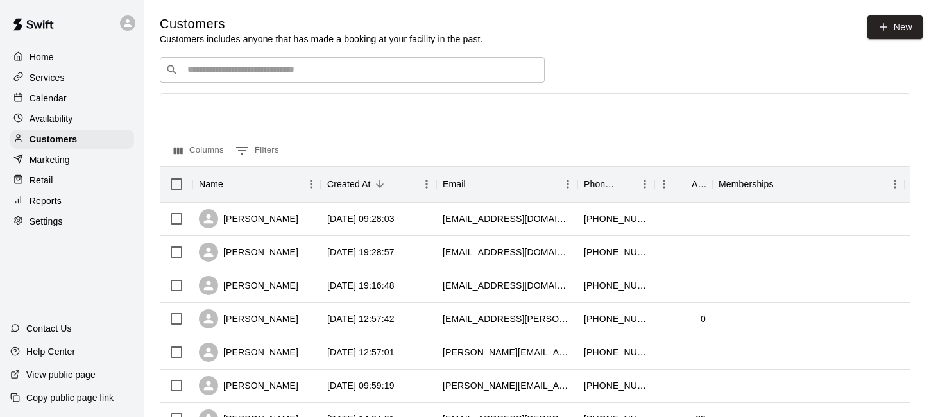
click at [86, 123] on div "Availability" at bounding box center [72, 118] width 124 height 19
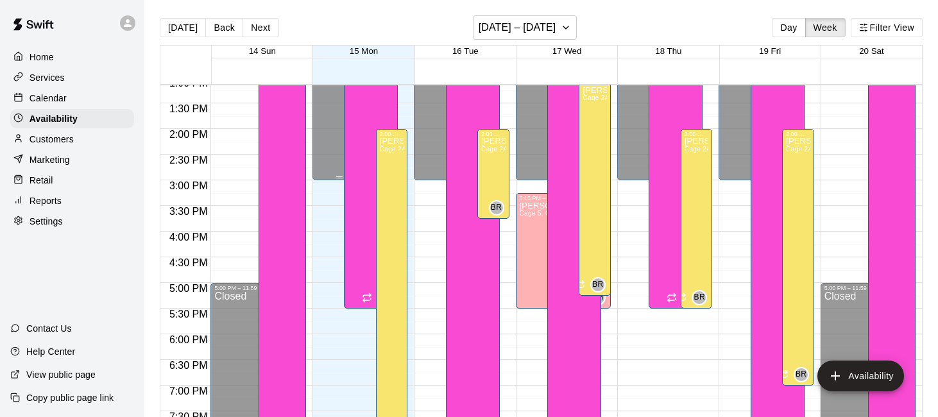
scroll to position [691, 0]
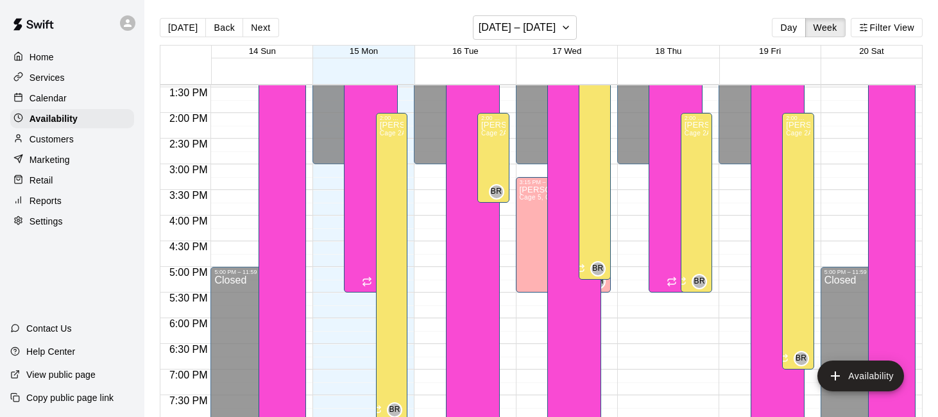
click at [77, 97] on div "Calendar" at bounding box center [72, 98] width 124 height 19
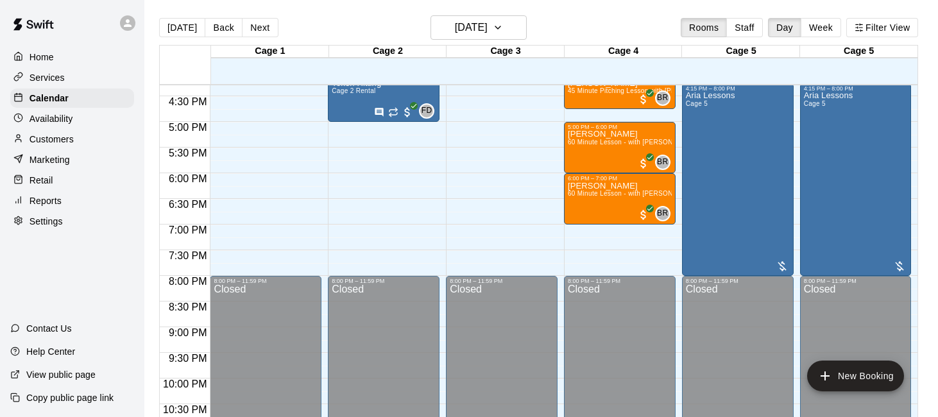
scroll to position [842, 0]
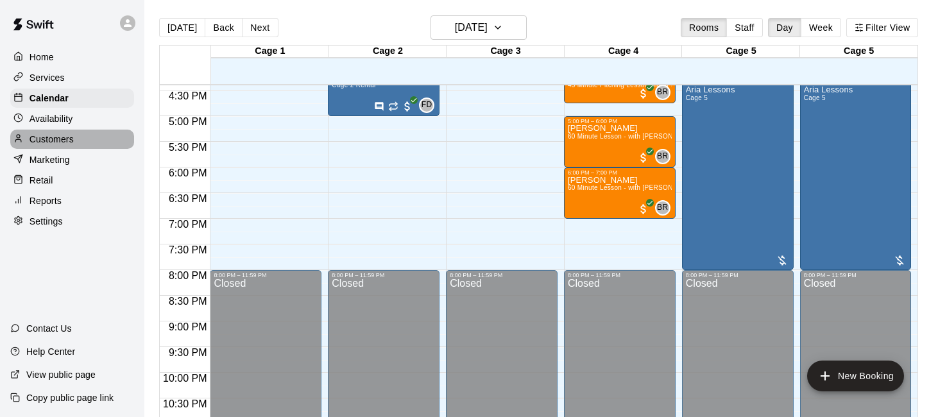
click at [82, 132] on div "Customers" at bounding box center [72, 139] width 124 height 19
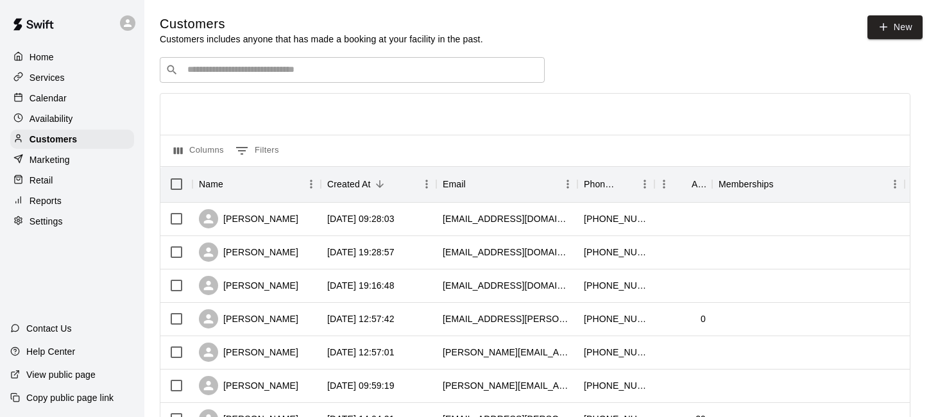
click at [96, 115] on div "Availability" at bounding box center [72, 118] width 124 height 19
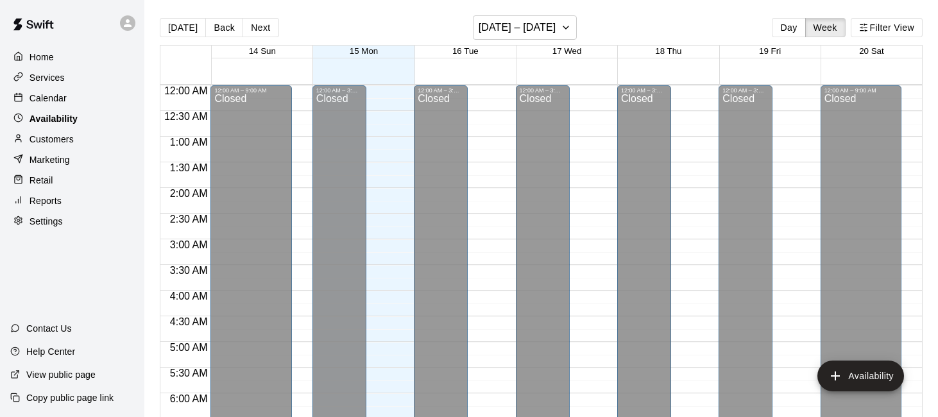
scroll to position [612, 0]
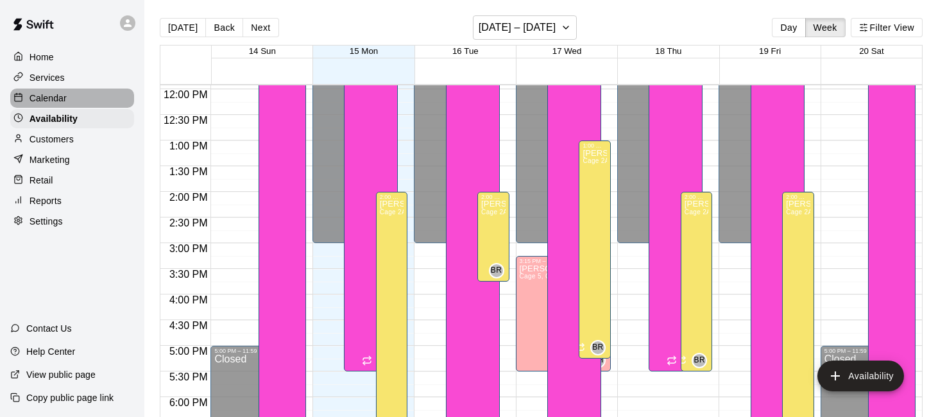
click at [101, 100] on div "Calendar" at bounding box center [72, 98] width 124 height 19
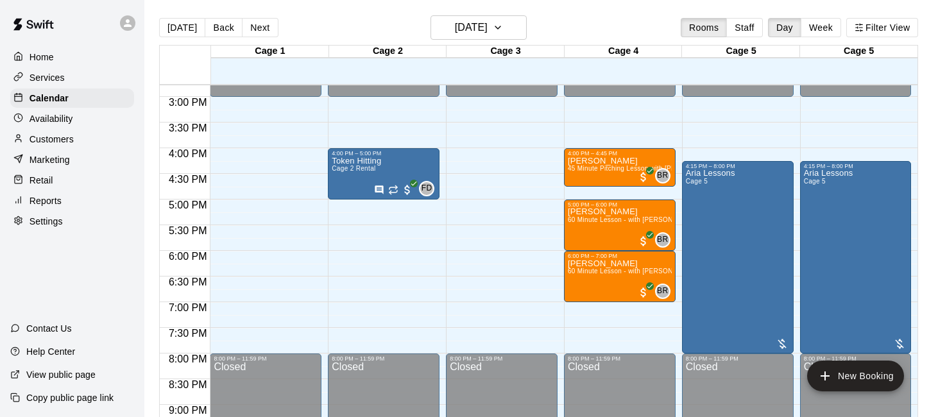
scroll to position [757, 0]
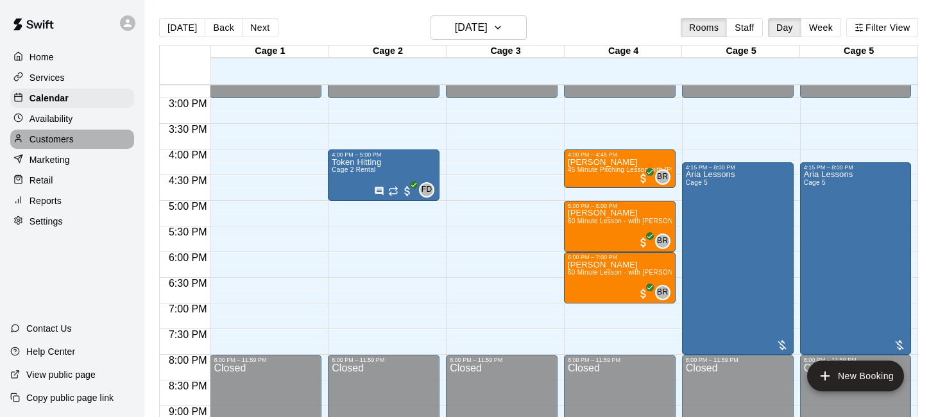
click at [76, 135] on div "Customers" at bounding box center [72, 139] width 124 height 19
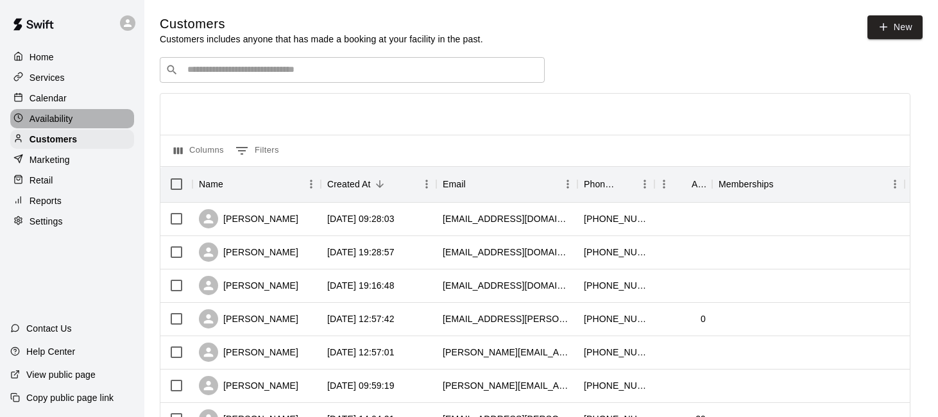
click at [94, 116] on div "Availability" at bounding box center [72, 118] width 124 height 19
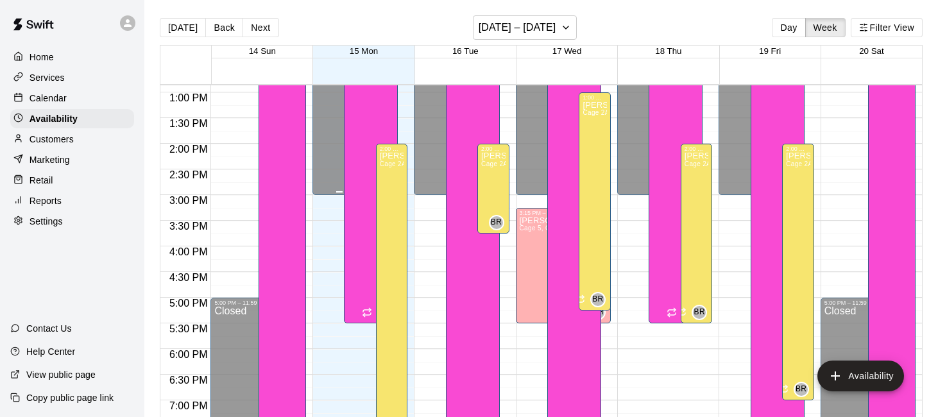
scroll to position [664, 0]
